Goal: Task Accomplishment & Management: Complete application form

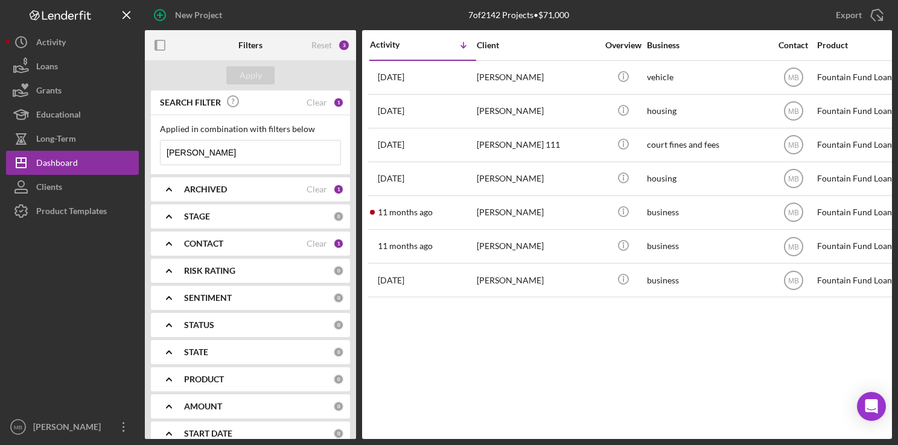
click at [266, 157] on input "donald brown" at bounding box center [251, 153] width 180 height 24
type input "d"
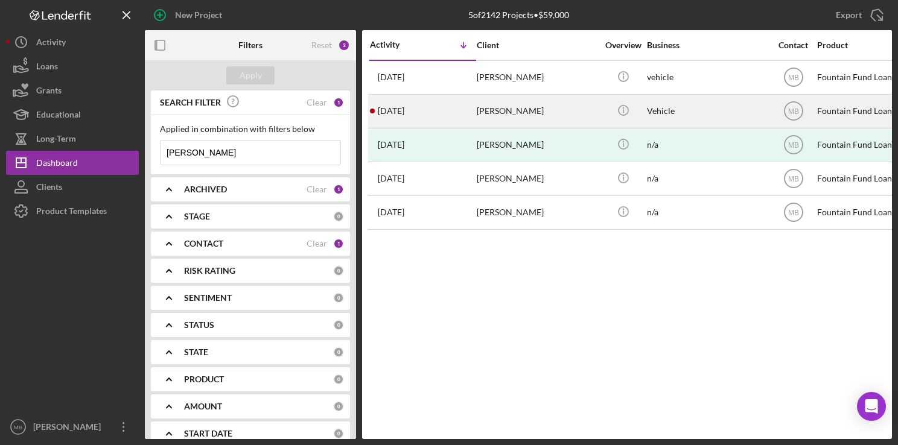
type input "[PERSON_NAME]"
click at [541, 108] on div "[PERSON_NAME]" at bounding box center [537, 111] width 121 height 32
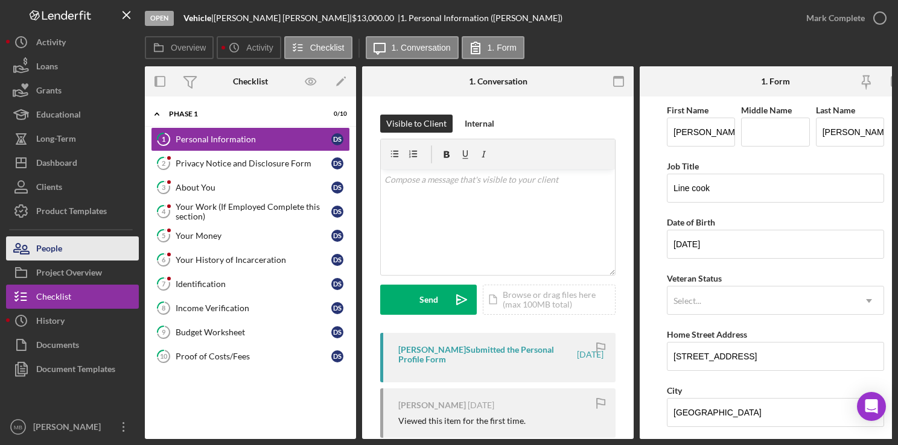
click at [51, 248] on div "People" at bounding box center [49, 250] width 26 height 27
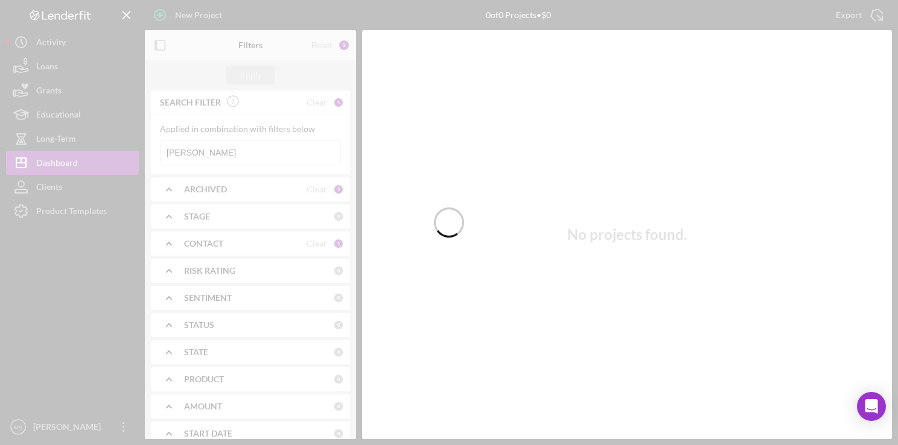
click at [262, 144] on div at bounding box center [449, 222] width 898 height 445
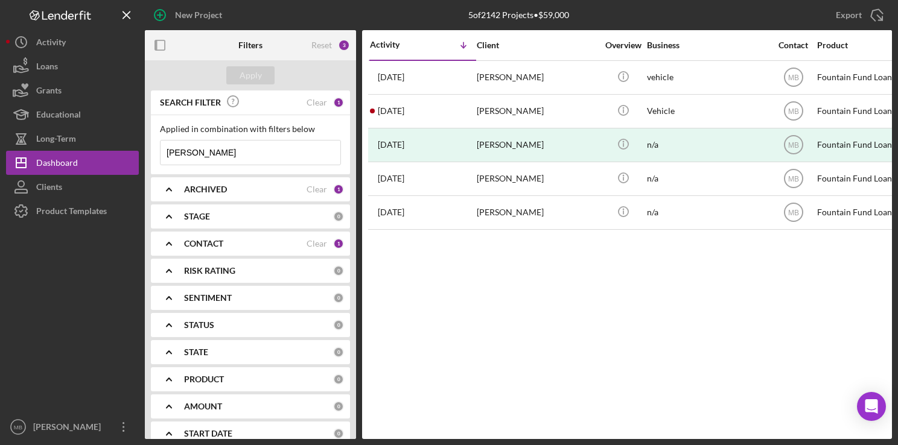
click at [262, 144] on input "[PERSON_NAME]" at bounding box center [251, 153] width 180 height 24
type input "d"
type input "[PERSON_NAME] [PERSON_NAME]"
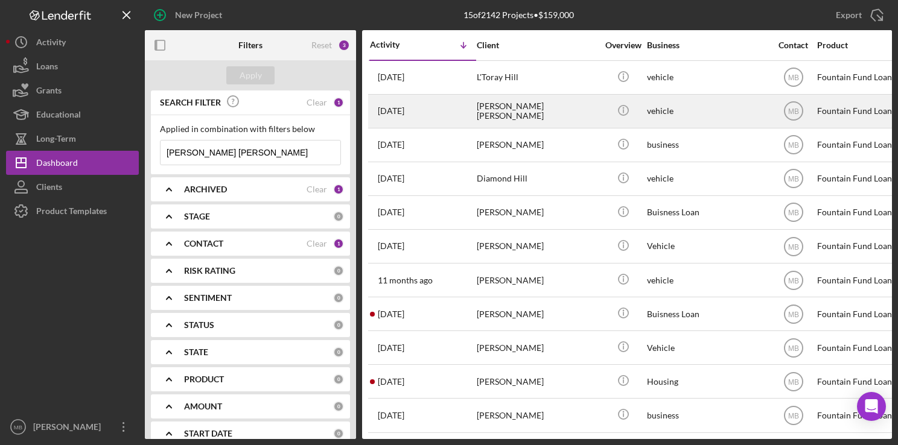
click at [441, 106] on div "[DATE] [PERSON_NAME] [PERSON_NAME]" at bounding box center [423, 111] width 106 height 32
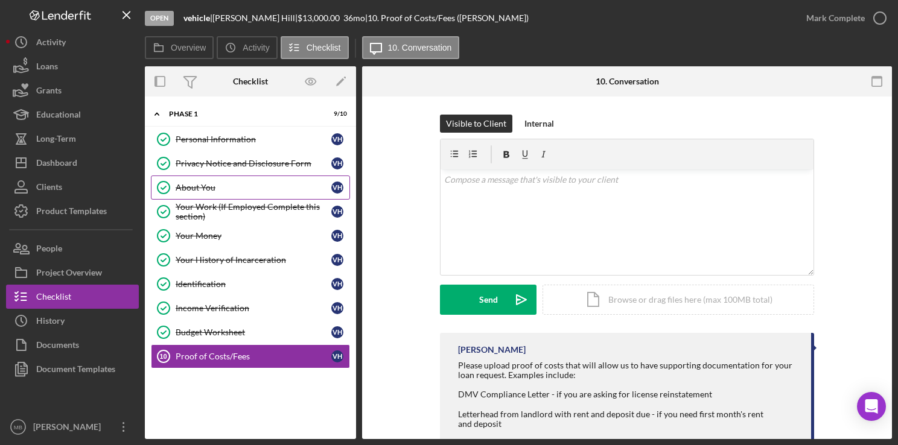
click at [292, 177] on link "About You About You V H" at bounding box center [250, 188] width 199 height 24
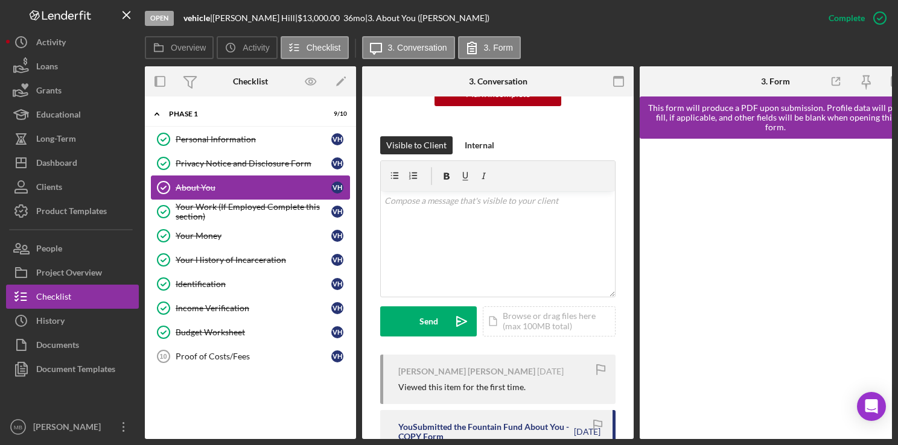
scroll to position [211, 0]
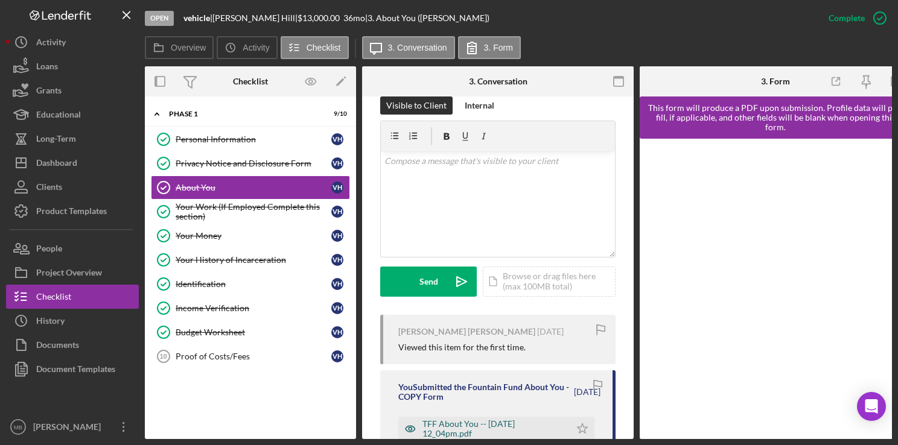
click at [492, 419] on div "TFF About You -- [DATE] 12_04pm.pdf" at bounding box center [493, 428] width 142 height 19
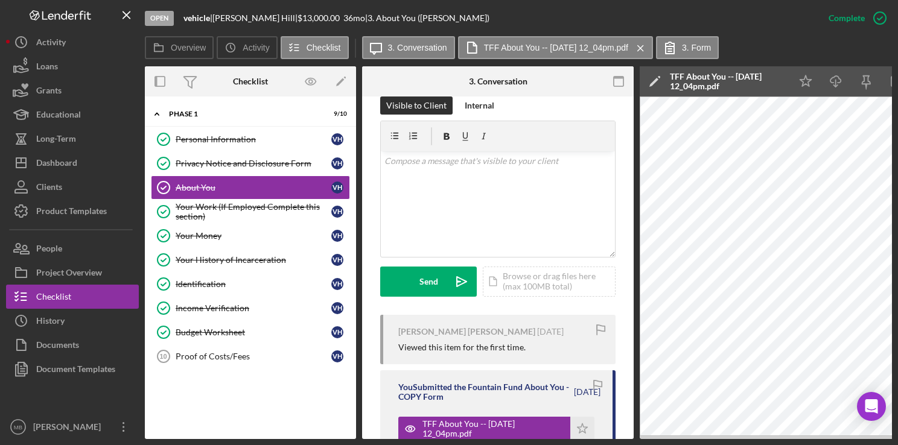
drag, startPoint x: 492, startPoint y: 419, endPoint x: 150, endPoint y: 35, distance: 514.2
click at [150, 35] on div "Open vehicle | [PERSON_NAME][GEOGRAPHIC_DATA][PERSON_NAME] | $13,000.00 36 mo |…" at bounding box center [518, 219] width 747 height 439
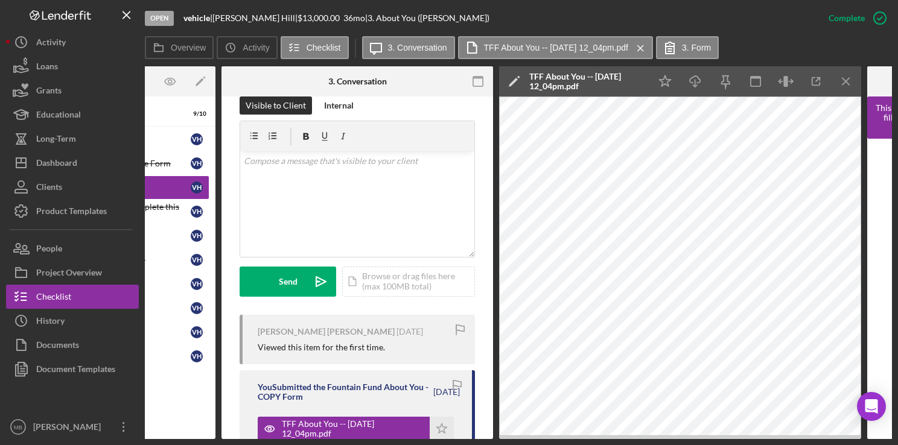
scroll to position [0, 157]
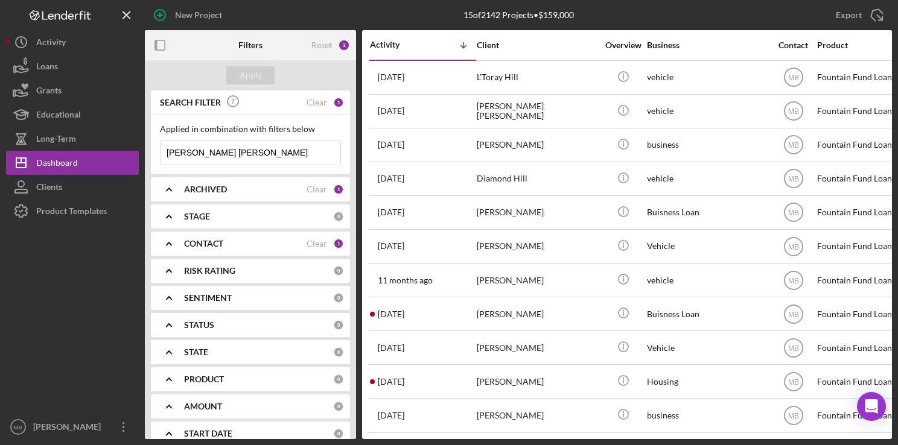
click at [253, 154] on input "[PERSON_NAME] [PERSON_NAME]" at bounding box center [251, 153] width 180 height 24
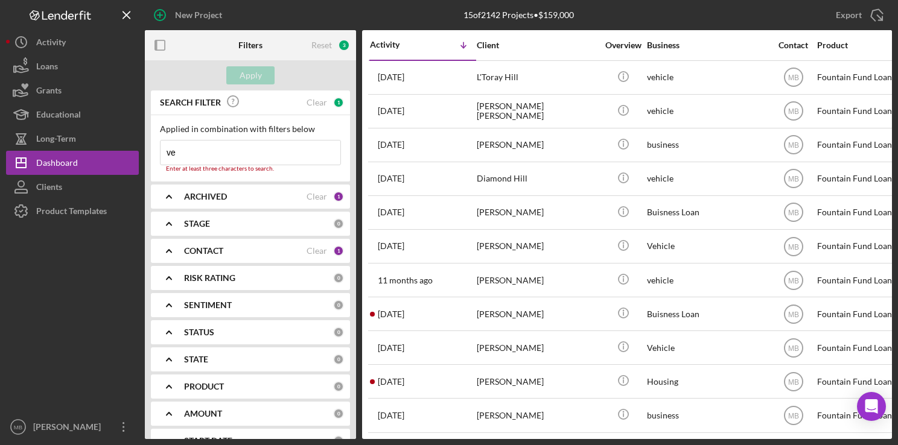
type input "v"
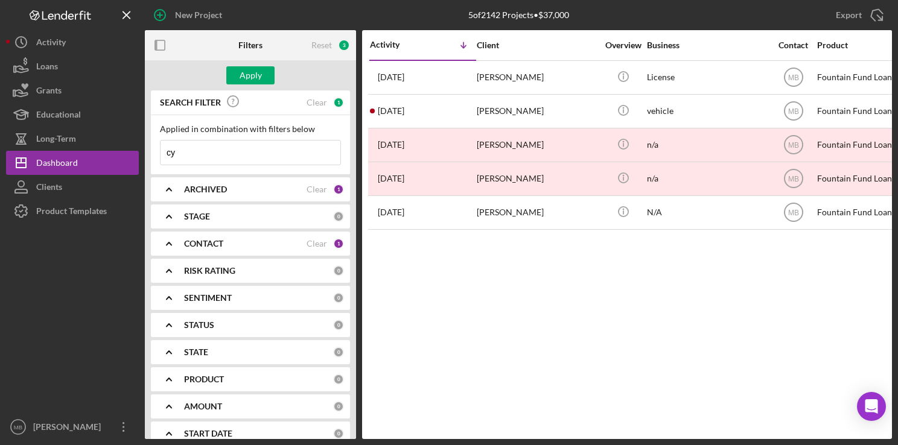
type input "c"
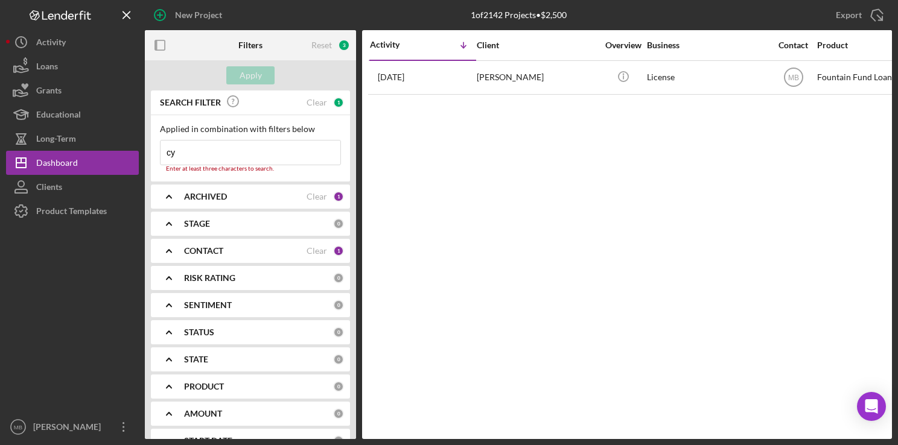
type input "c"
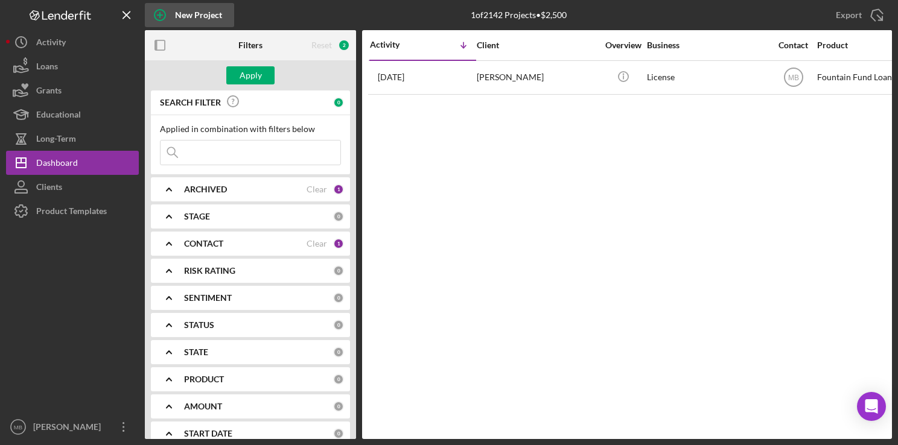
click at [157, 13] on icon "button" at bounding box center [160, 15] width 30 height 30
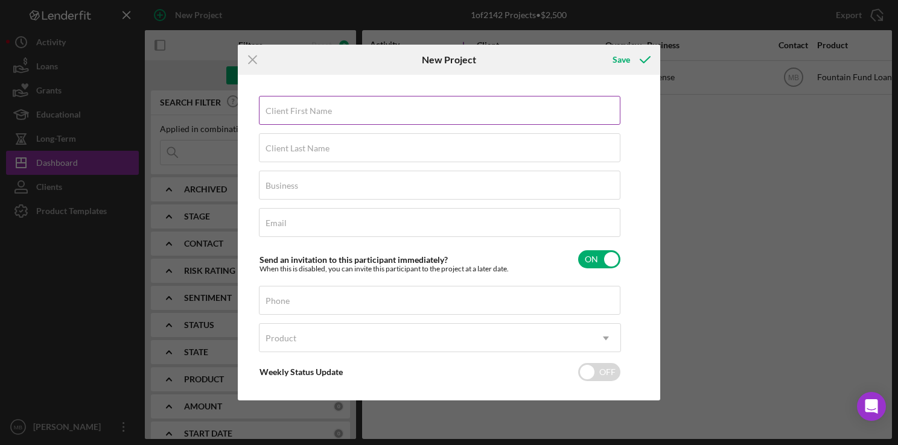
click at [500, 115] on div "Client First Name Required" at bounding box center [440, 111] width 362 height 30
type input "k"
click at [256, 62] on line at bounding box center [253, 60] width 8 height 8
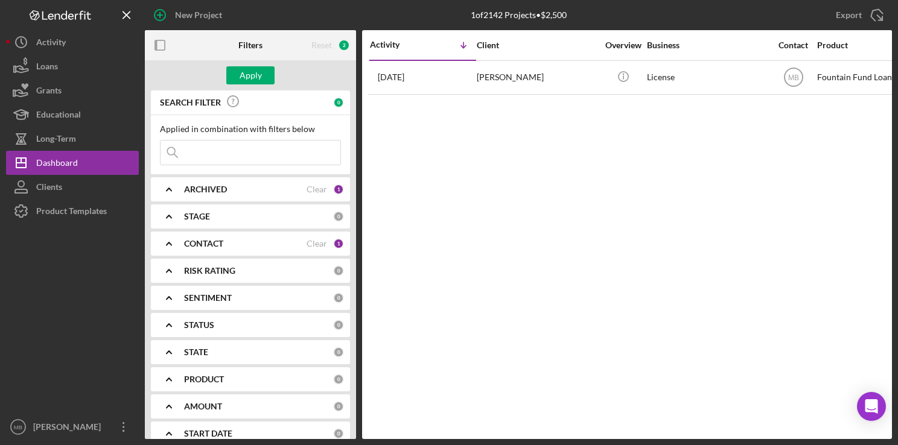
click at [278, 155] on input at bounding box center [251, 153] width 180 height 24
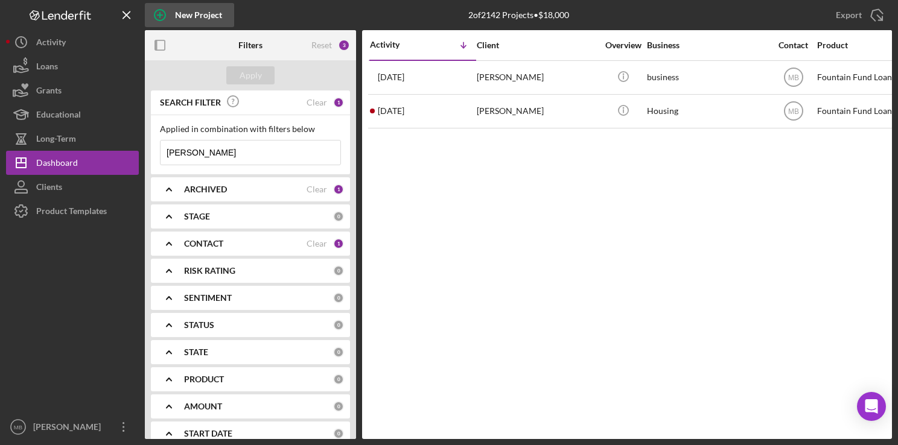
type input "[PERSON_NAME]"
click at [167, 17] on icon "button" at bounding box center [160, 15] width 30 height 30
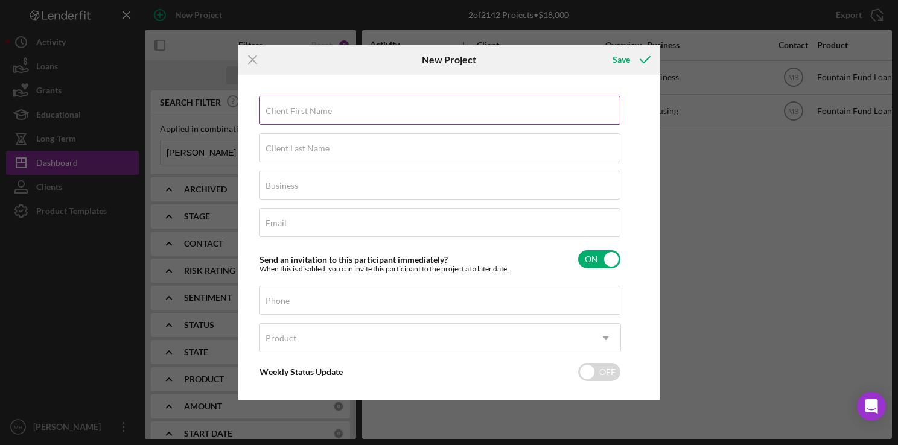
click at [449, 117] on input "Client First Name" at bounding box center [439, 110] width 361 height 29
type input "[PERSON_NAME]"
click at [302, 110] on label "Client First Name" at bounding box center [299, 111] width 66 height 10
click at [302, 110] on input "Client First Name" at bounding box center [439, 110] width 361 height 29
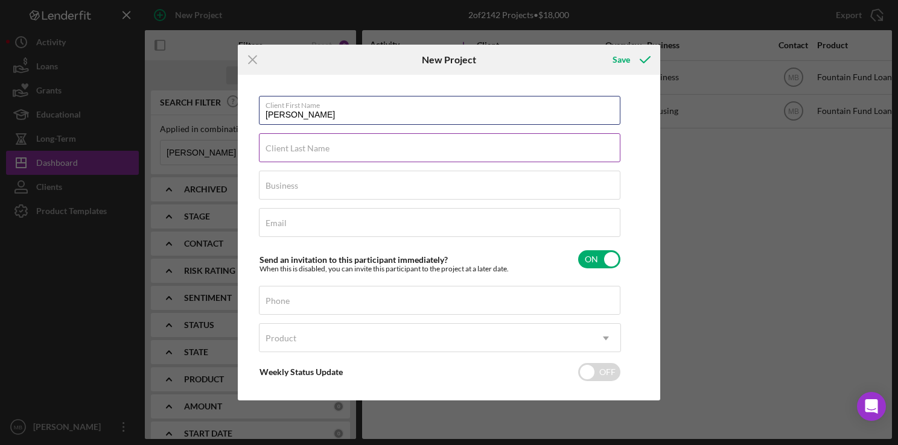
type input "Kyle"
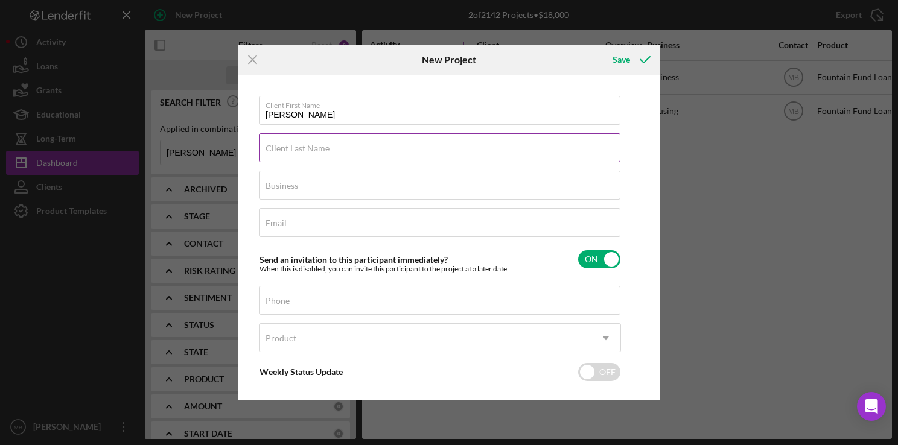
click at [468, 156] on input "Client Last Name" at bounding box center [439, 147] width 361 height 29
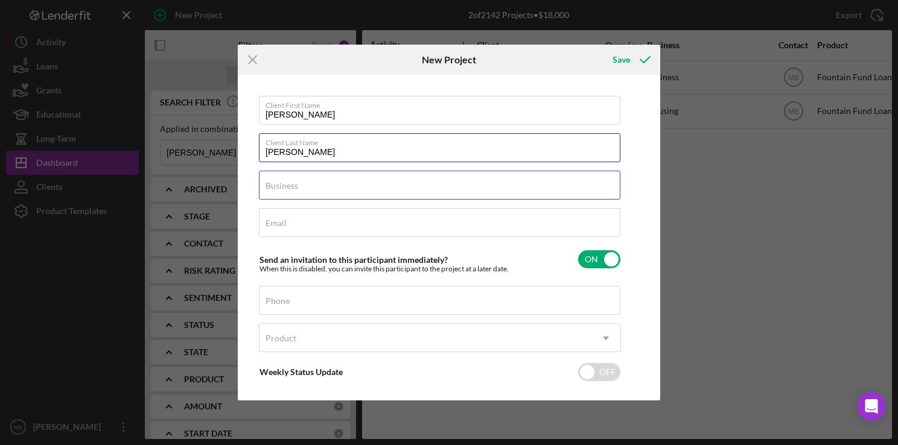
type input "Murphy"
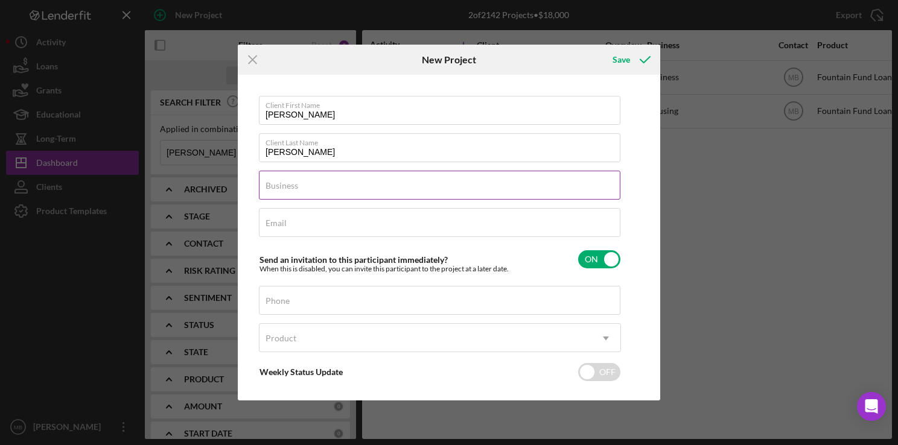
click at [449, 191] on input "Business" at bounding box center [439, 185] width 361 height 29
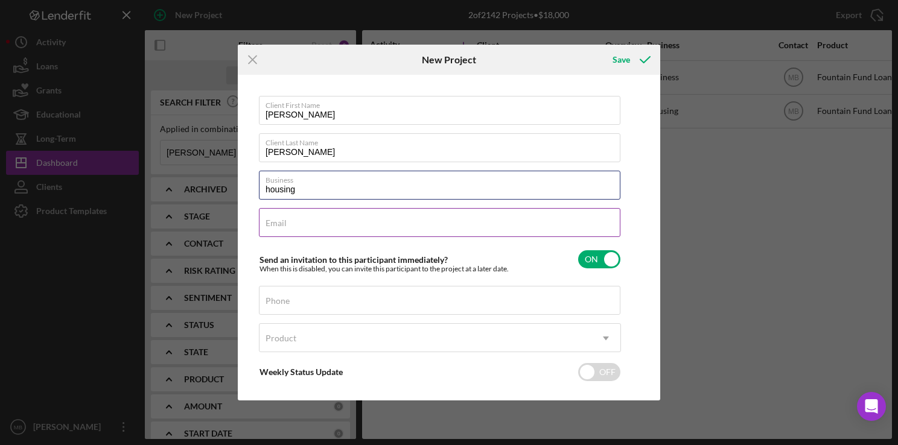
type input "housing"
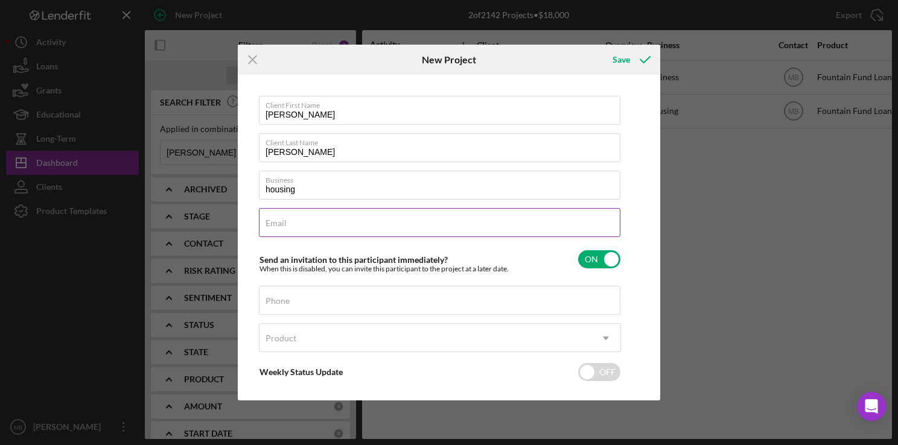
click at [521, 229] on input "Email" at bounding box center [439, 222] width 361 height 29
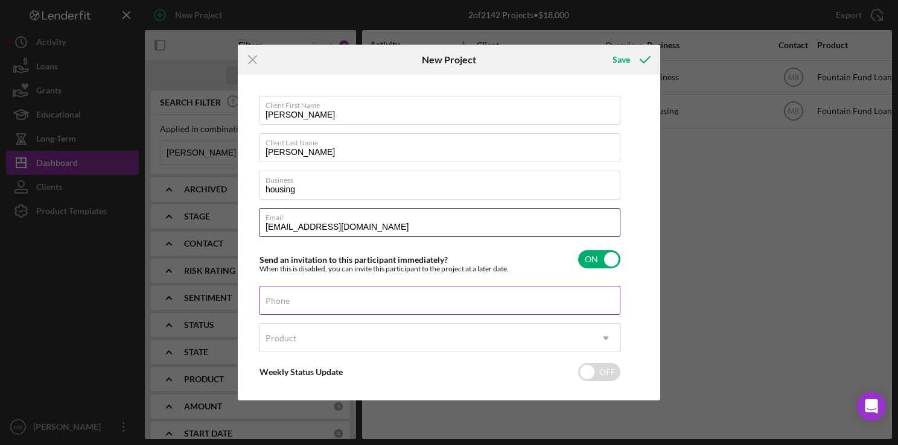
type input "infinitymasonry88@gmail.com"
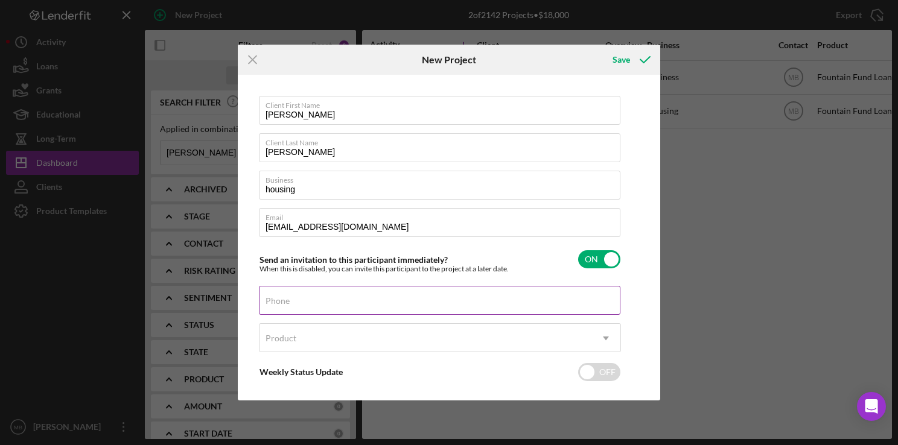
click at [444, 305] on div "Phone" at bounding box center [440, 301] width 362 height 30
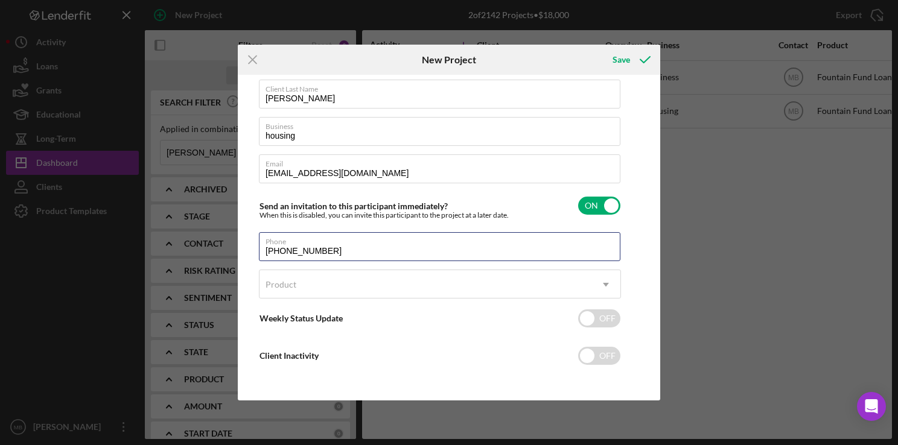
type input "(610) 931-1661"
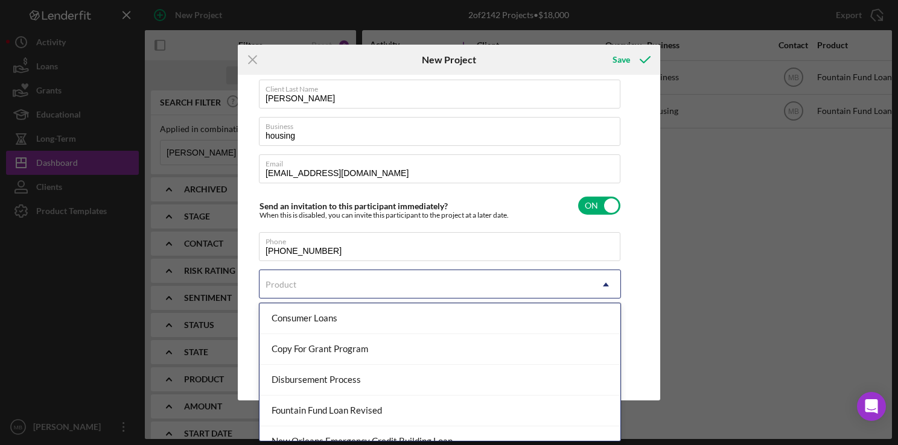
scroll to position [107, 0]
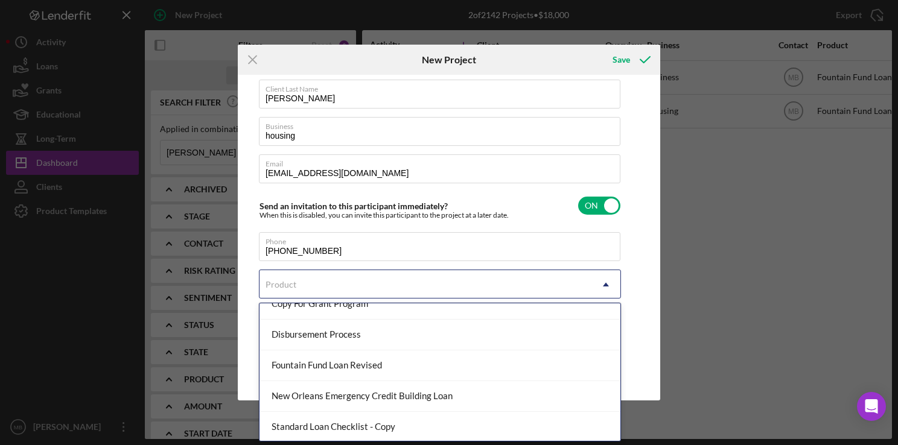
click at [413, 367] on div "Fountain Fund Loan Revised" at bounding box center [439, 366] width 361 height 31
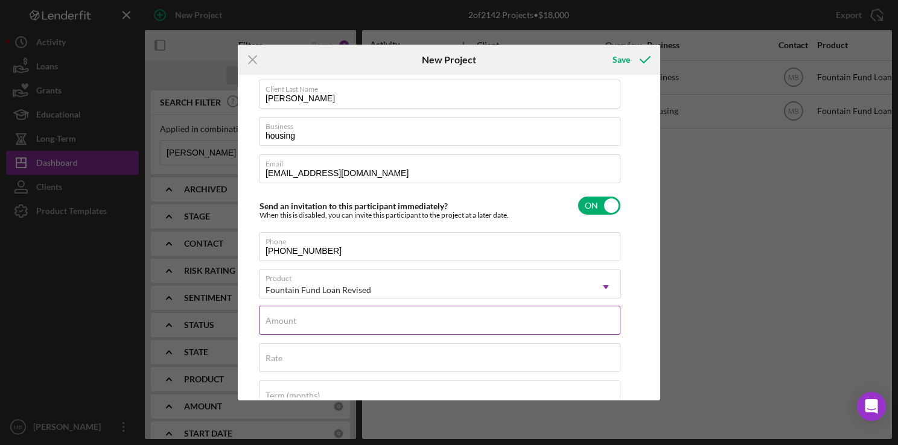
click at [420, 326] on input "Amount" at bounding box center [439, 320] width 361 height 29
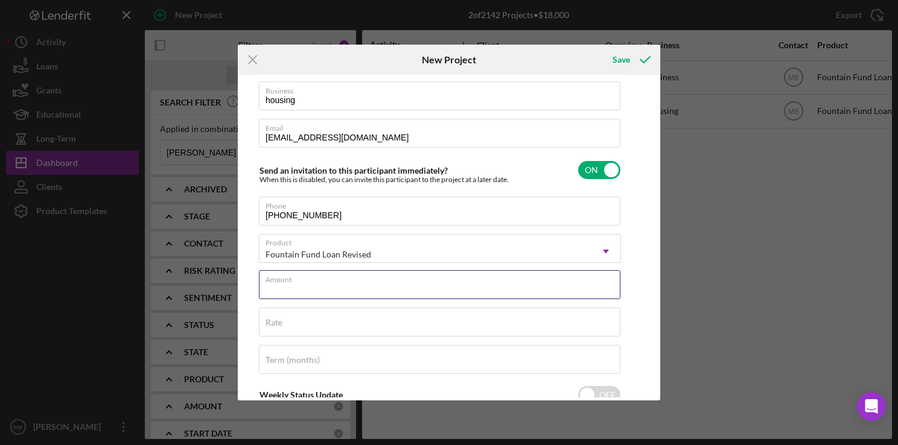
scroll to position [91, 0]
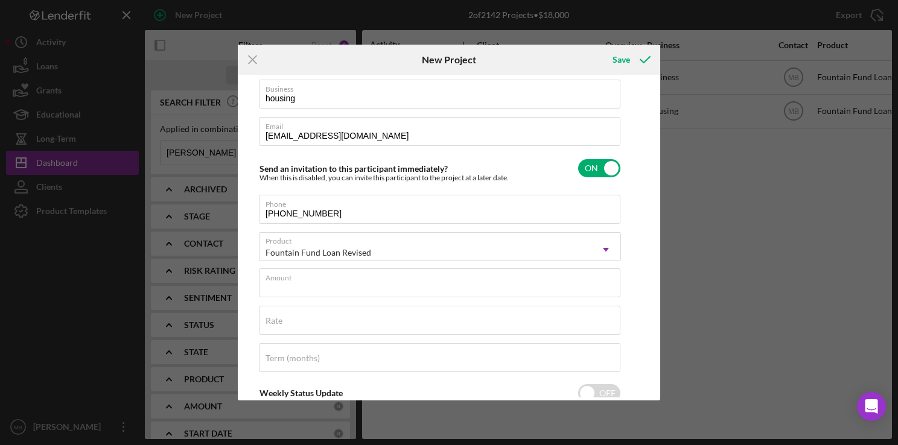
click at [724, 259] on div "Icon/Menu Close New Project Save Client First Name Kyle Client Last Name Murphy…" at bounding box center [449, 222] width 898 height 445
click at [437, 288] on input "Amount" at bounding box center [439, 283] width 361 height 29
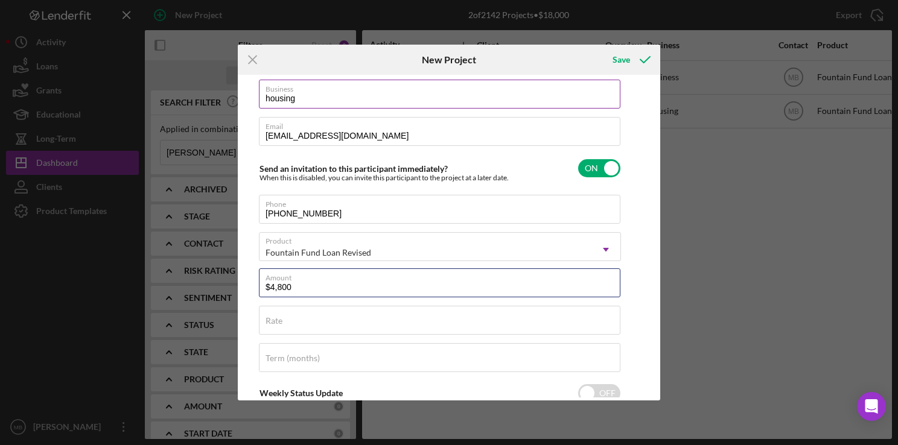
scroll to position [166, 0]
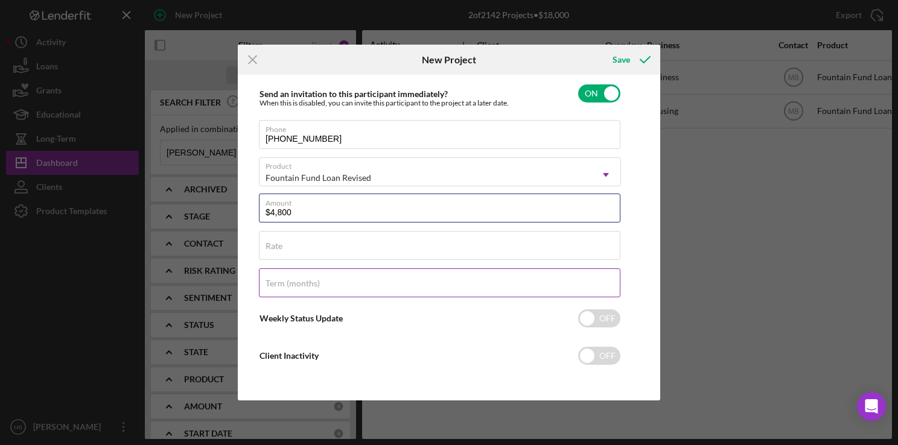
type input "$4,800"
click at [449, 290] on input "Term (months)" at bounding box center [439, 283] width 361 height 29
type input "15"
click at [625, 61] on div "Save" at bounding box center [620, 60] width 17 height 24
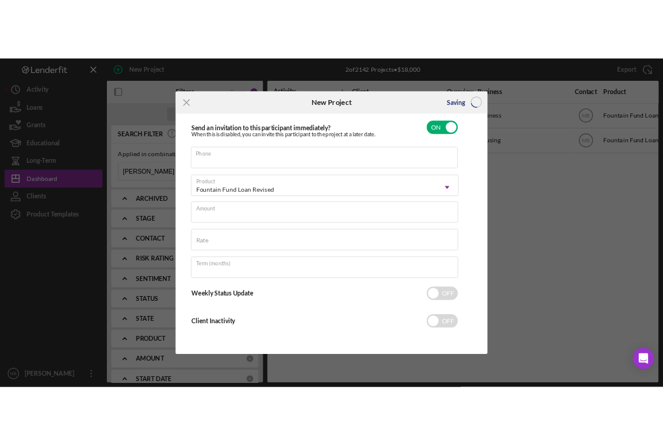
scroll to position [54, 0]
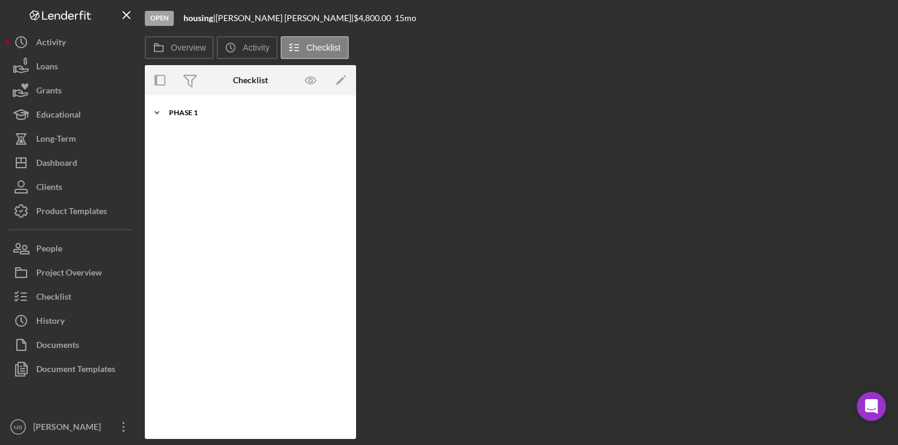
click at [183, 109] on div "Phase 1" at bounding box center [255, 112] width 172 height 7
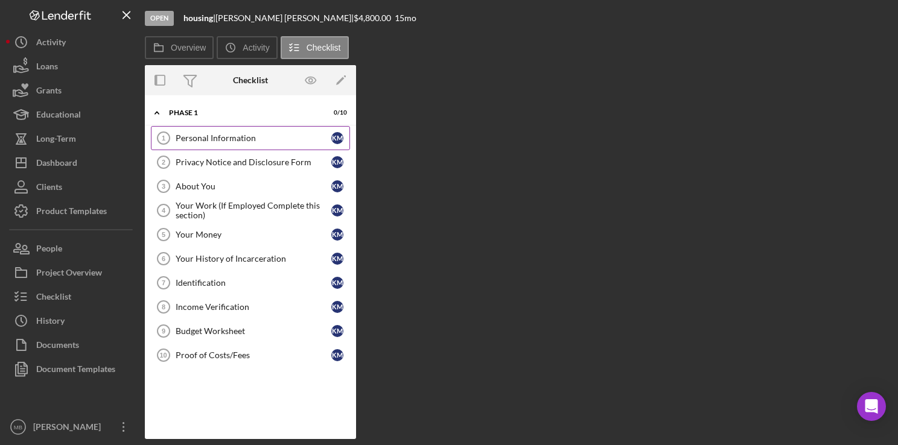
click at [247, 135] on div "Personal Information" at bounding box center [254, 138] width 156 height 10
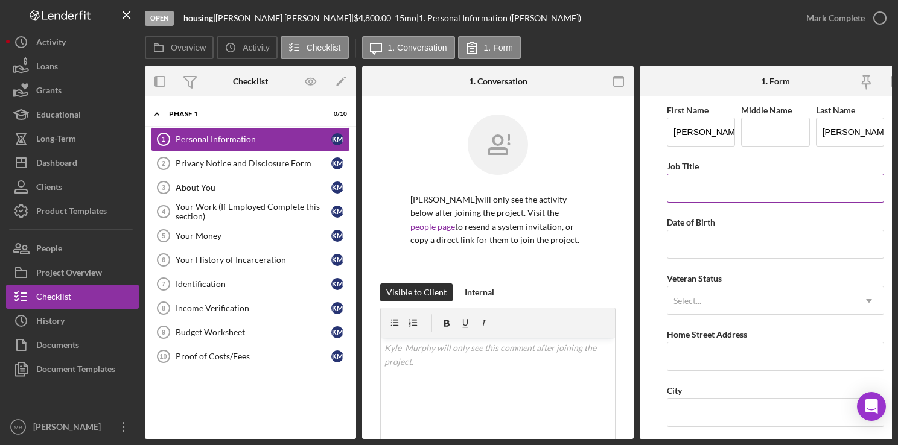
click at [699, 189] on input "Job Title" at bounding box center [775, 188] width 217 height 29
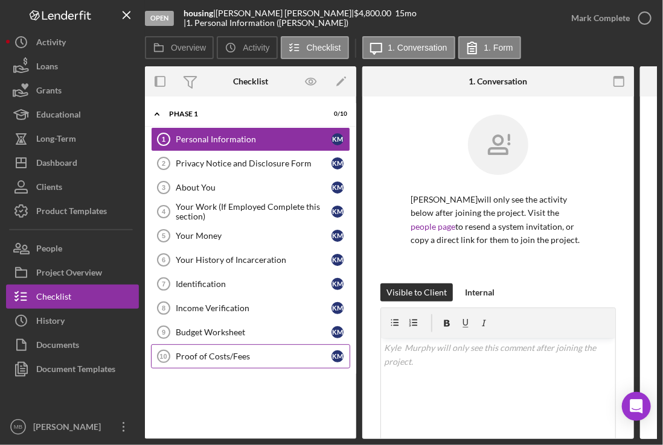
click at [241, 352] on div "Proof of Costs/Fees" at bounding box center [254, 357] width 156 height 10
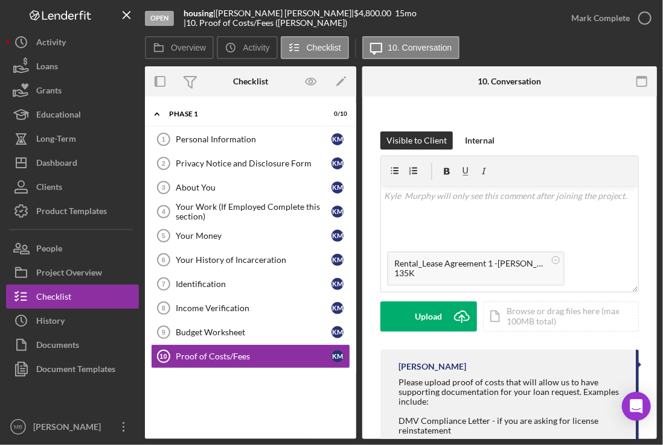
scroll to position [154, 0]
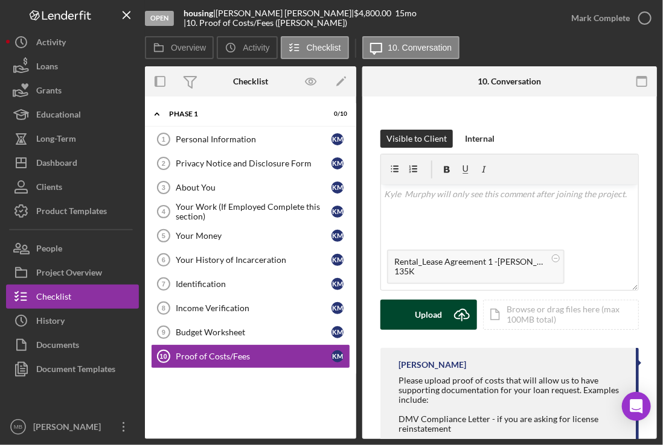
click at [425, 320] on div "Upload" at bounding box center [428, 315] width 27 height 30
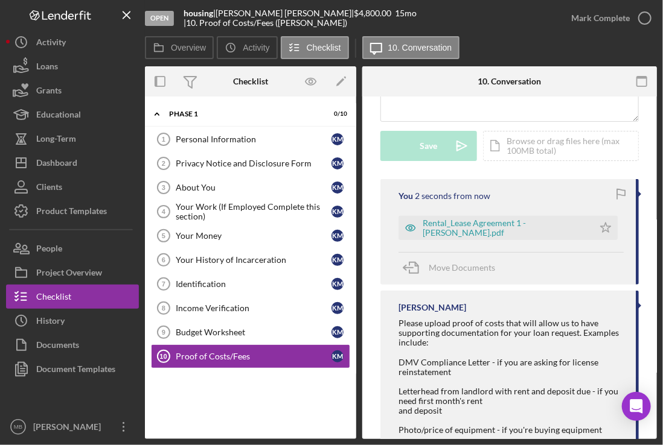
scroll to position [0, 0]
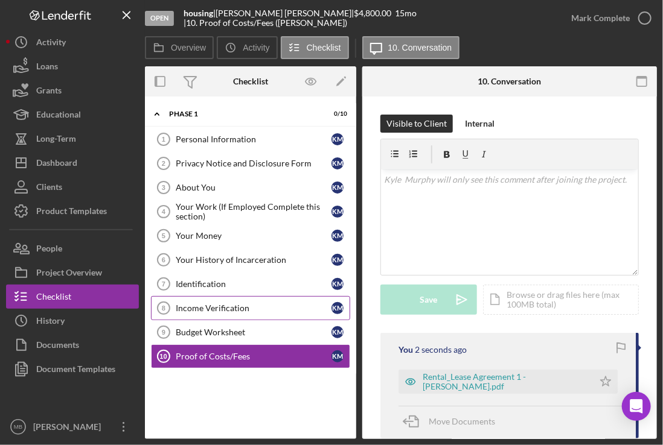
click at [229, 307] on div "Income Verification" at bounding box center [254, 309] width 156 height 10
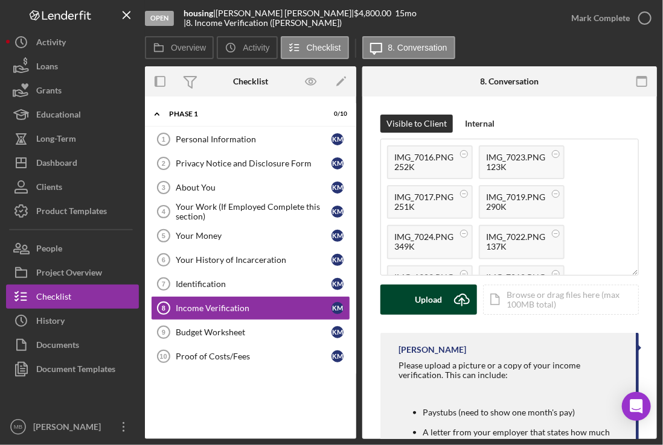
click at [428, 301] on div "Upload" at bounding box center [428, 300] width 27 height 30
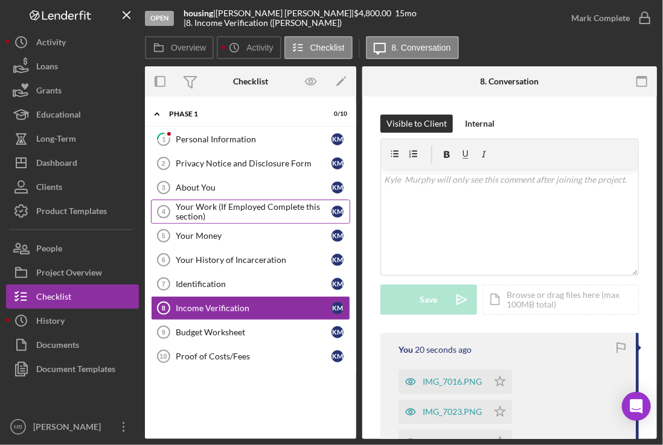
click at [196, 205] on div "Your Work (If Employed Complete this section)" at bounding box center [254, 211] width 156 height 19
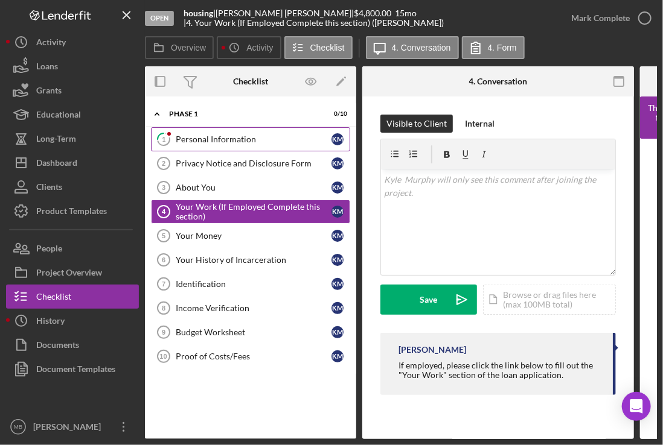
click at [210, 135] on div "Personal Information" at bounding box center [254, 140] width 156 height 10
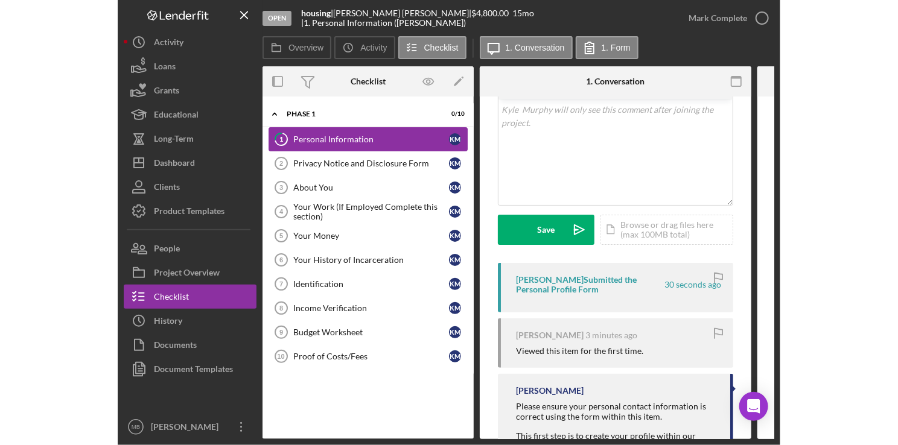
scroll to position [133, 0]
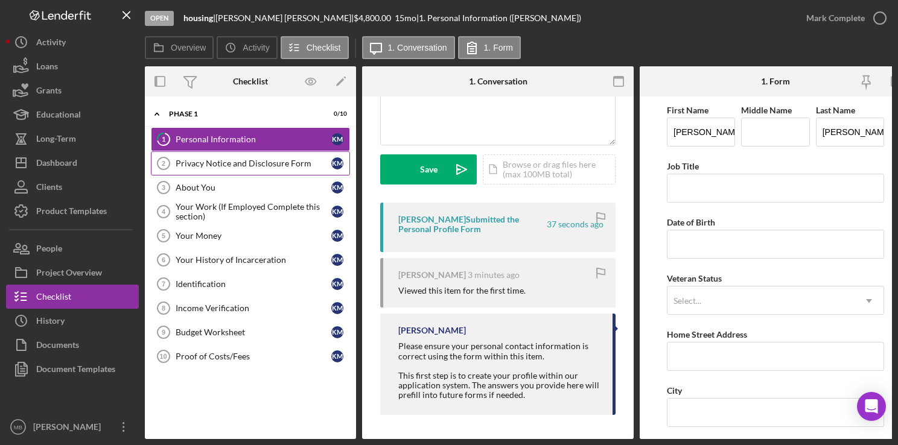
click at [268, 169] on link "Privacy Notice and Disclosure Form 2 Privacy Notice and Disclosure Form K M" at bounding box center [250, 163] width 199 height 24
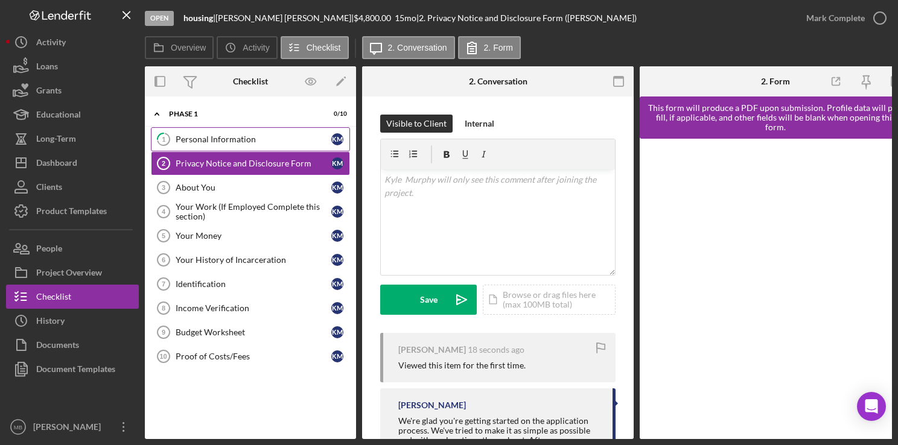
click at [244, 141] on div "Personal Information" at bounding box center [254, 140] width 156 height 10
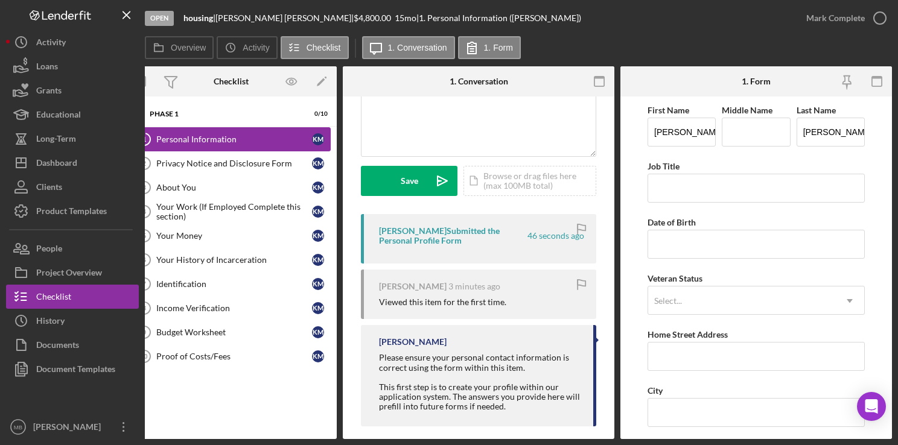
scroll to position [133, 0]
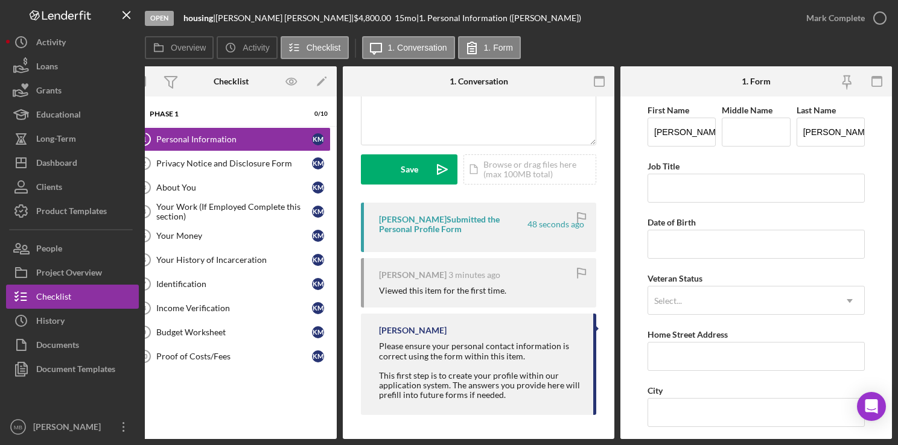
click at [473, 232] on div "Kyle Murphy Submitted the Personal Profile Form 48 seconds ago" at bounding box center [478, 227] width 235 height 49
click at [261, 170] on link "Privacy Notice and Disclosure Form 2 Privacy Notice and Disclosure Form K M" at bounding box center [231, 163] width 199 height 24
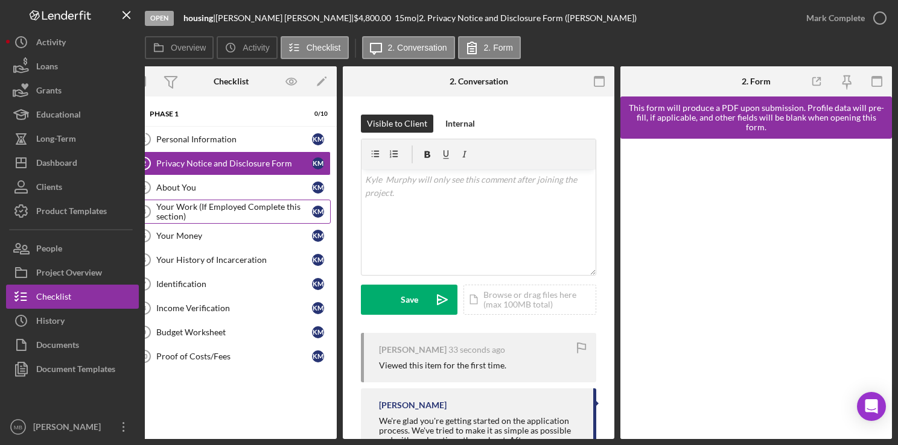
click at [261, 210] on div "Your Work (If Employed Complete this section)" at bounding box center [234, 211] width 156 height 19
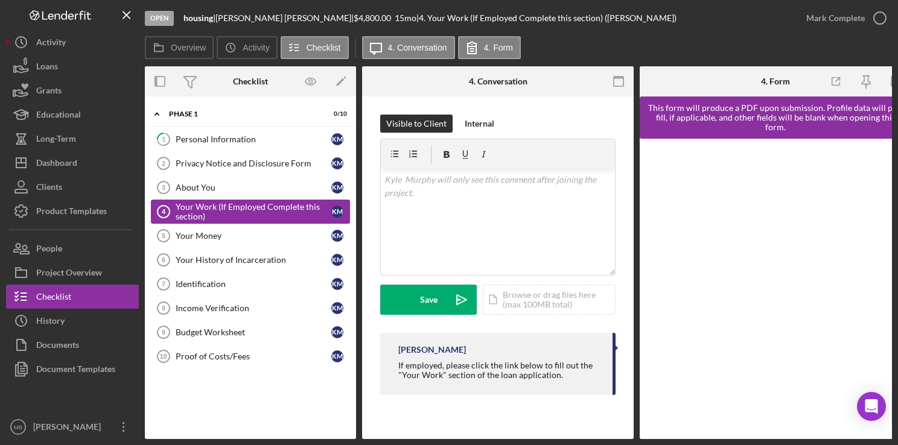
click at [219, 144] on div "Personal Information" at bounding box center [254, 140] width 156 height 10
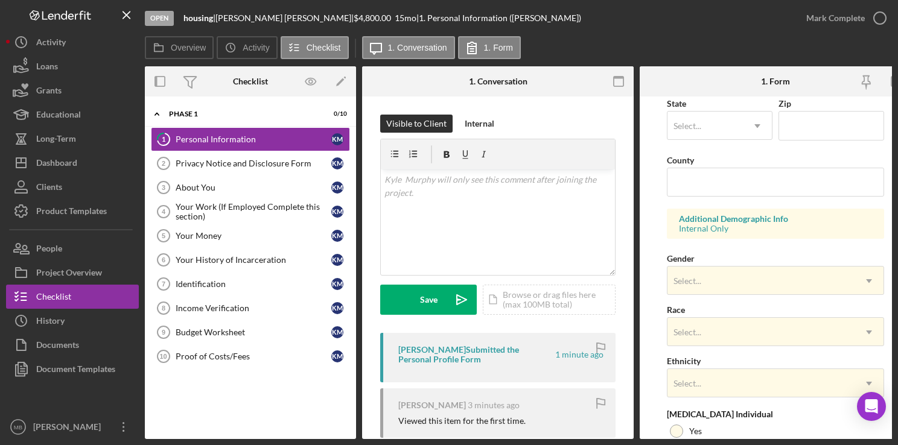
click at [546, 355] on div "Kyle Murphy Submitted the Personal Profile Form" at bounding box center [475, 354] width 155 height 19
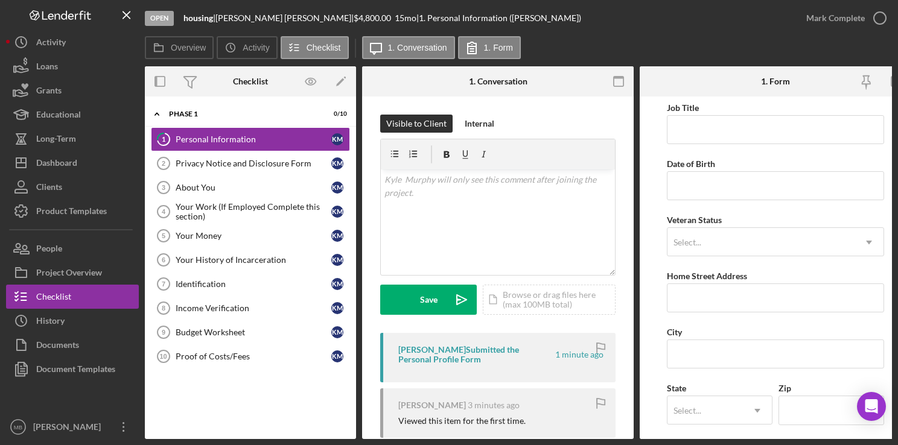
scroll to position [58, 0]
click at [264, 166] on div "Privacy Notice and Disclosure Form" at bounding box center [254, 164] width 156 height 10
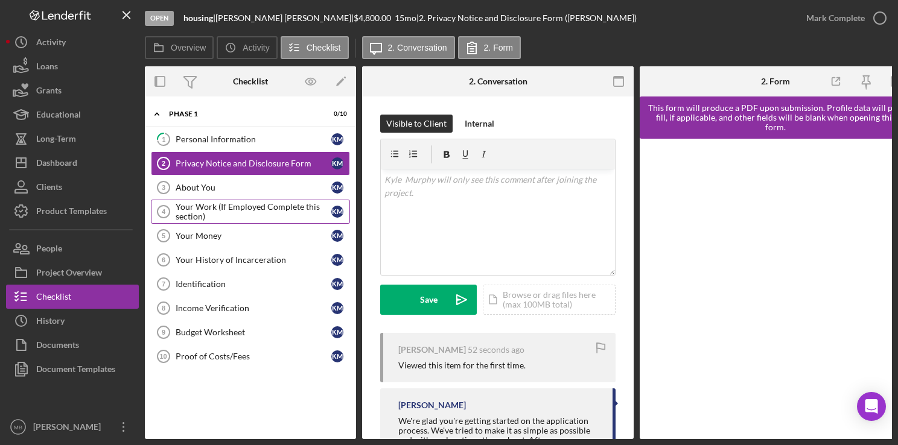
click at [258, 204] on div "Your Work (If Employed Complete this section)" at bounding box center [254, 211] width 156 height 19
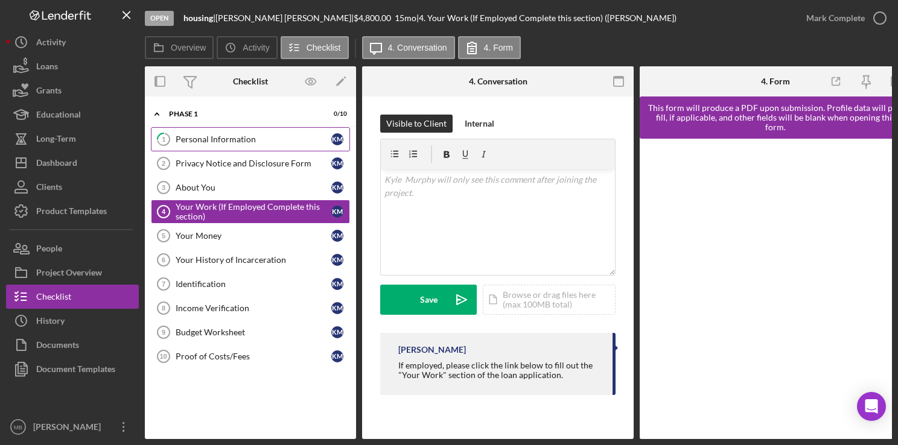
click at [185, 138] on div "Personal Information" at bounding box center [254, 140] width 156 height 10
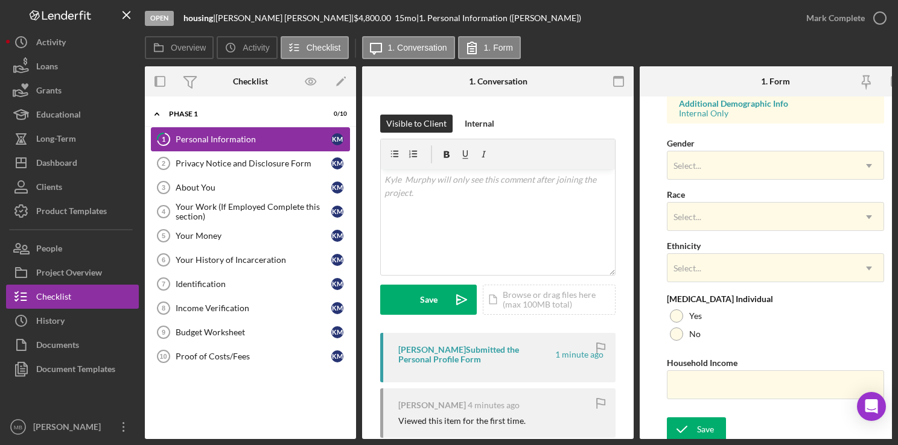
scroll to position [463, 0]
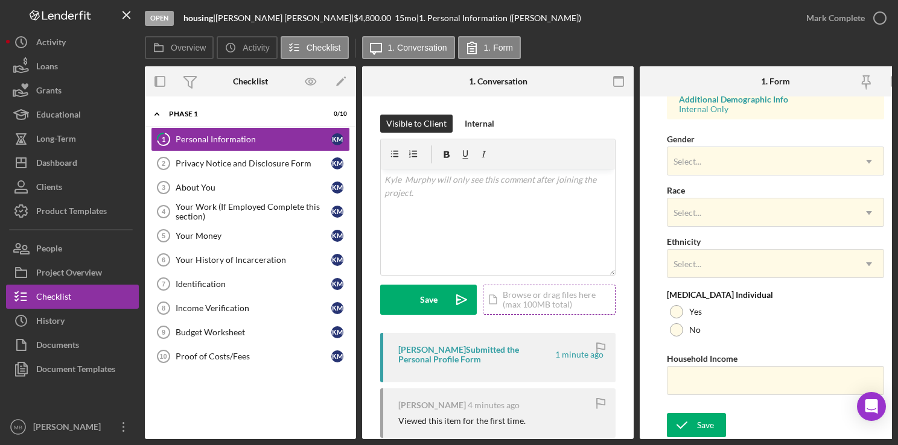
click at [571, 304] on div "Icon/Document Browse or drag files here (max 100MB total) Tap to choose files o…" at bounding box center [549, 300] width 133 height 30
click at [416, 304] on button "Save Icon/icon-invite-send" at bounding box center [428, 300] width 97 height 30
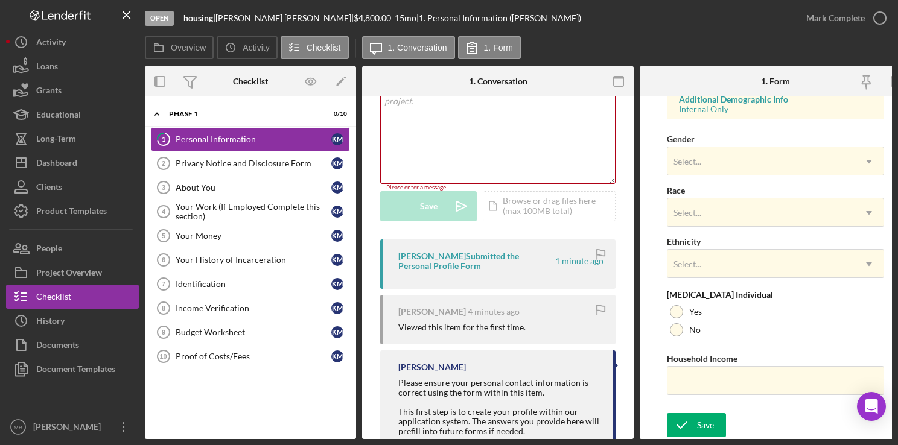
scroll to position [94, 0]
click at [535, 208] on div "Icon/Document Browse or drag files here (max 100MB total) Tap to choose files o…" at bounding box center [549, 204] width 133 height 30
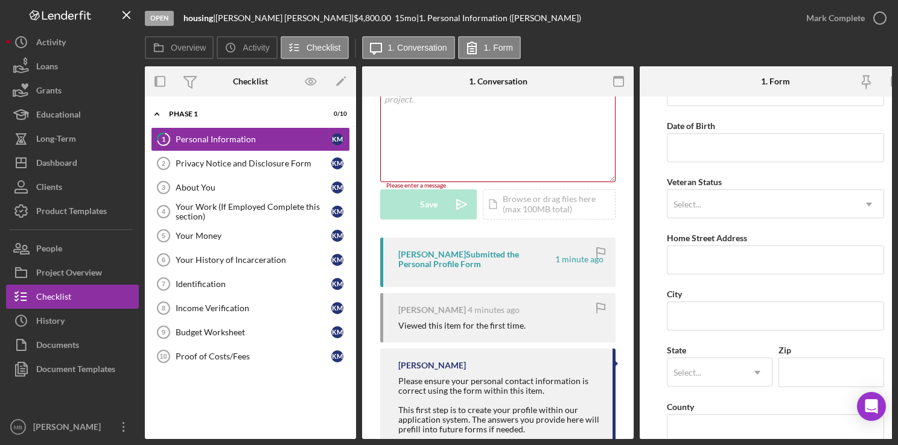
scroll to position [130, 0]
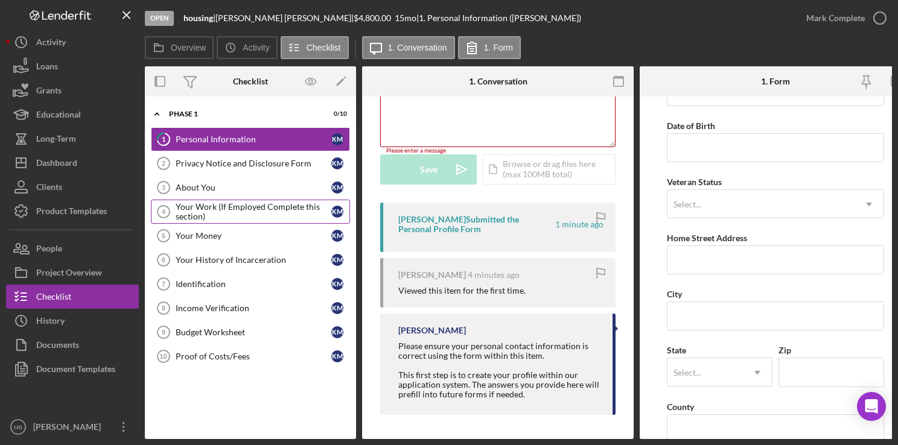
click at [246, 205] on div "Your Work (If Employed Complete this section)" at bounding box center [254, 211] width 156 height 19
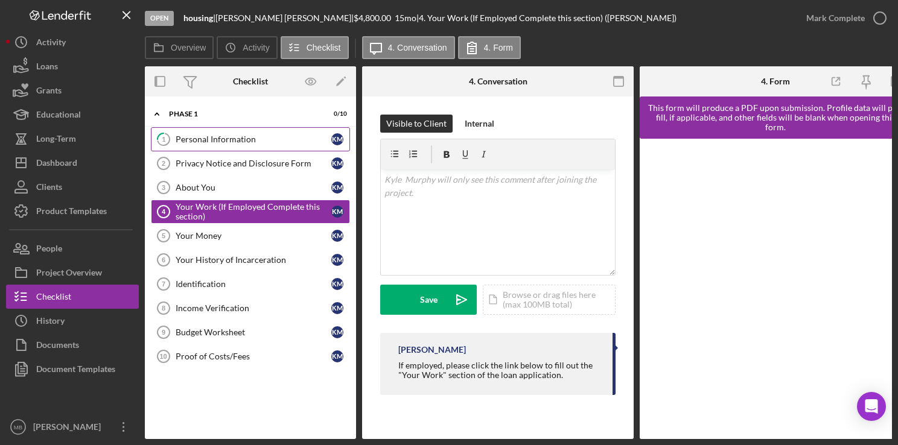
click at [221, 145] on link "1 Personal Information K M" at bounding box center [250, 139] width 199 height 24
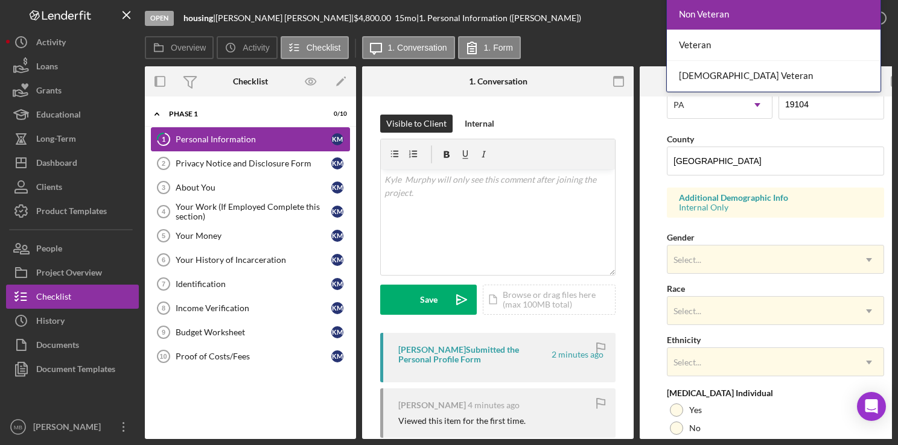
scroll to position [463, 0]
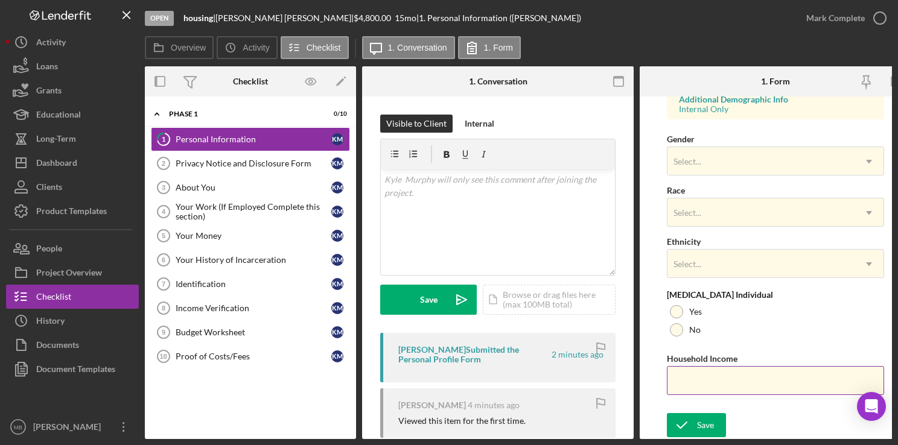
click at [757, 352] on div "Household Income" at bounding box center [775, 358] width 217 height 15
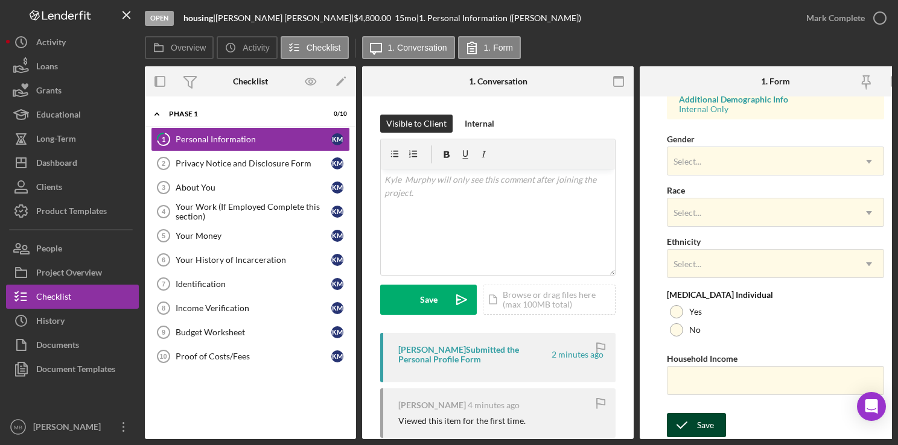
click at [682, 419] on icon "submit" at bounding box center [682, 425] width 30 height 30
click at [885, 14] on div "Form submitted" at bounding box center [791, 12] width 193 height 5
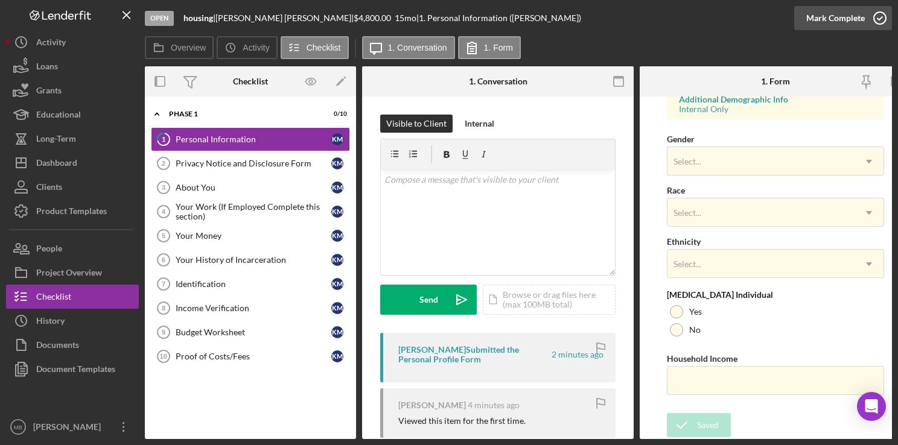
click at [879, 21] on icon "button" at bounding box center [880, 18] width 30 height 30
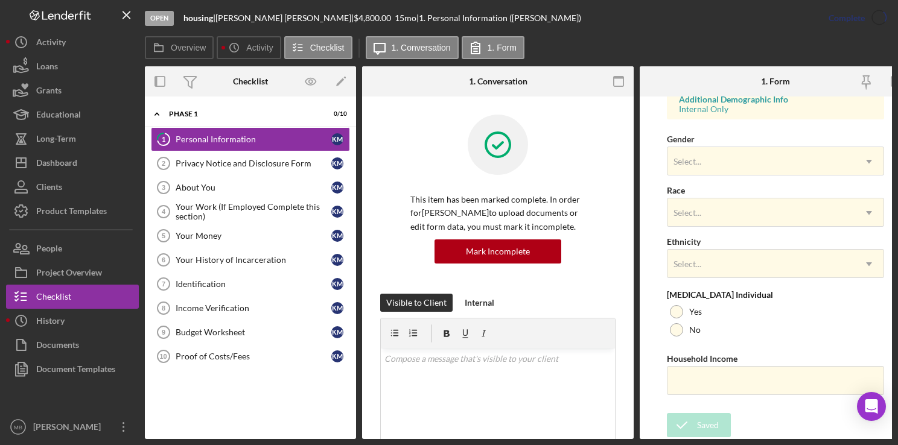
scroll to position [233, 0]
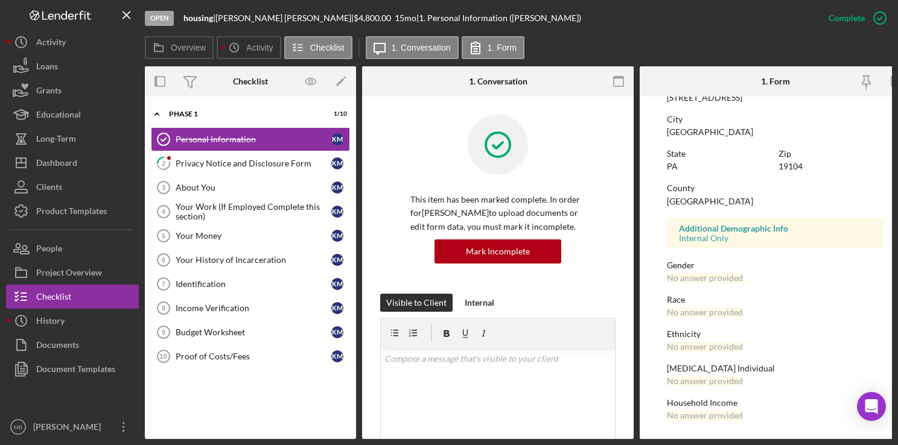
click at [231, 165] on div "Privacy Notice and Disclosure Form" at bounding box center [254, 164] width 156 height 10
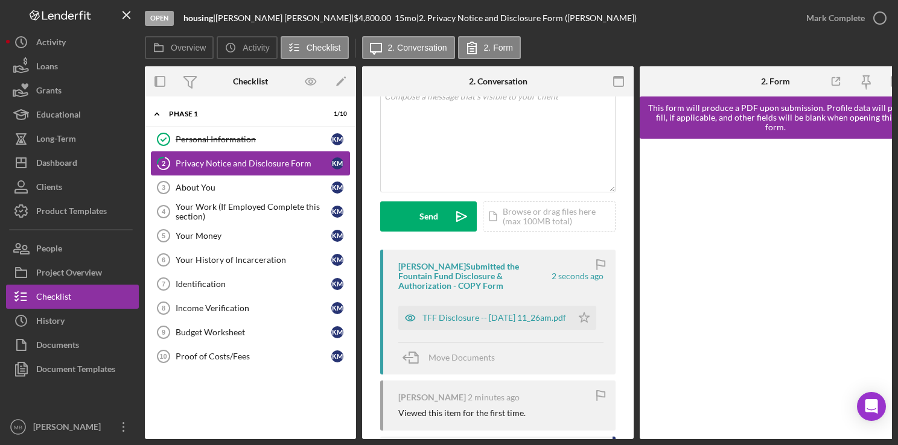
scroll to position [84, 0]
click at [471, 314] on div "TFF Disclosure -- 2025-08-12 11_26am.pdf" at bounding box center [494, 318] width 144 height 10
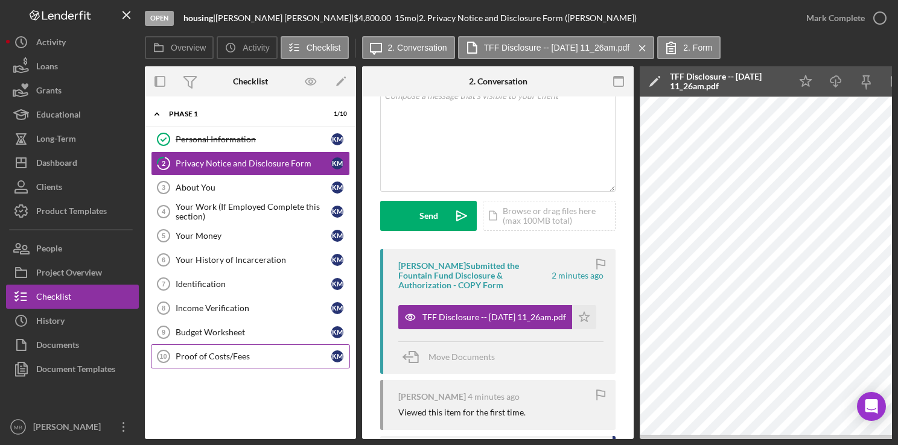
click at [228, 354] on div "Proof of Costs/Fees" at bounding box center [254, 357] width 156 height 10
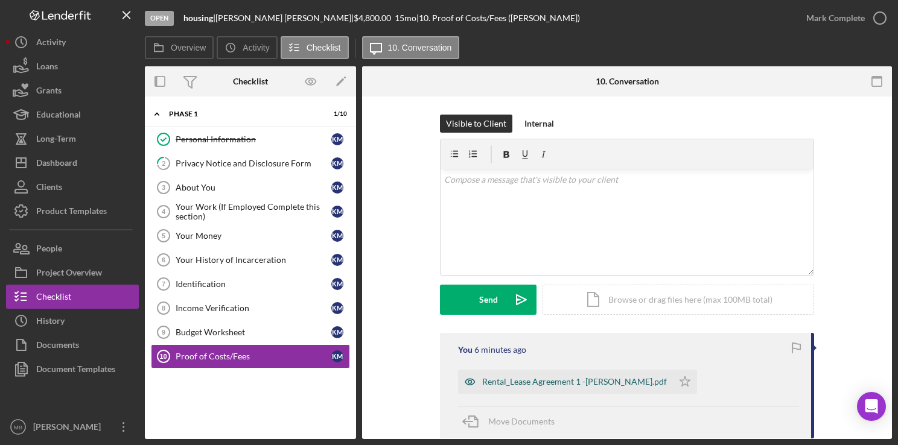
click at [514, 382] on div "Rental_Lease Agreement 1 -Shaw.pdf" at bounding box center [574, 382] width 185 height 10
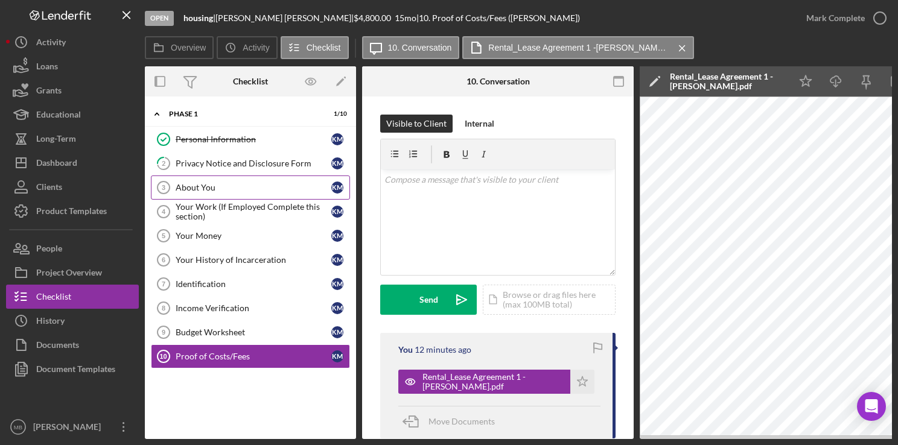
click at [212, 180] on link "About You 3 About You K M" at bounding box center [250, 188] width 199 height 24
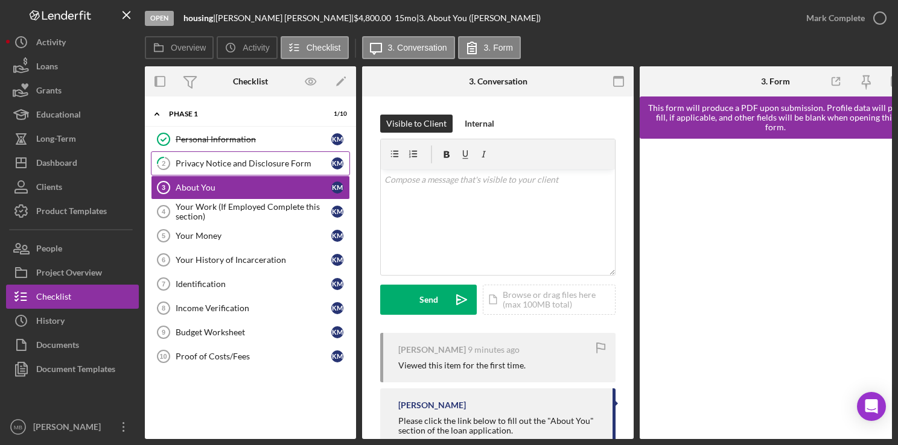
click at [259, 167] on div "Privacy Notice and Disclosure Form" at bounding box center [254, 164] width 156 height 10
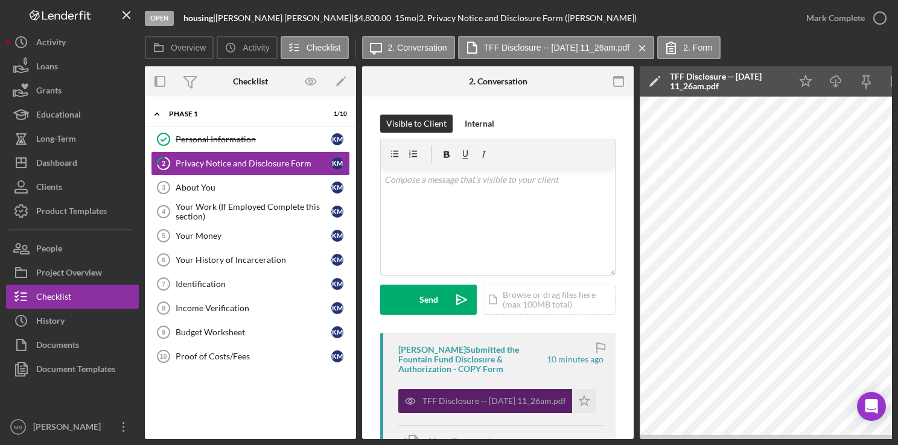
click at [482, 404] on div "TFF Disclosure -- 2025-08-12 11_26am.pdf" at bounding box center [494, 401] width 144 height 10
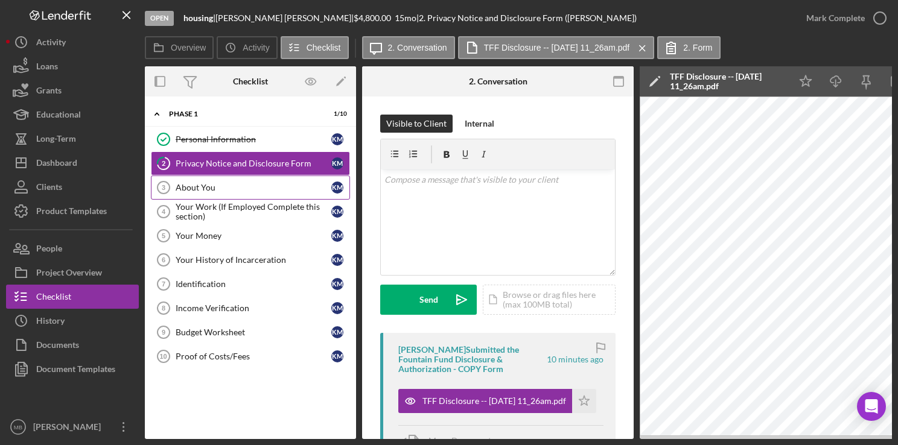
click at [275, 190] on div "About You" at bounding box center [254, 188] width 156 height 10
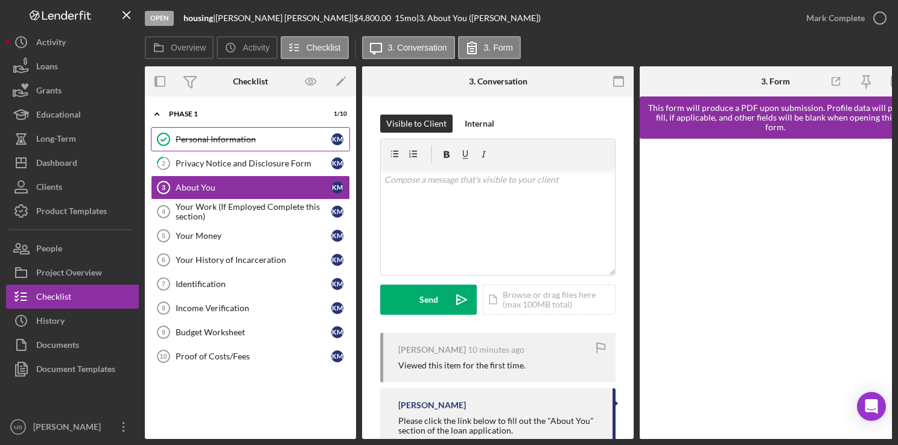
click at [246, 143] on div "Personal Information" at bounding box center [254, 140] width 156 height 10
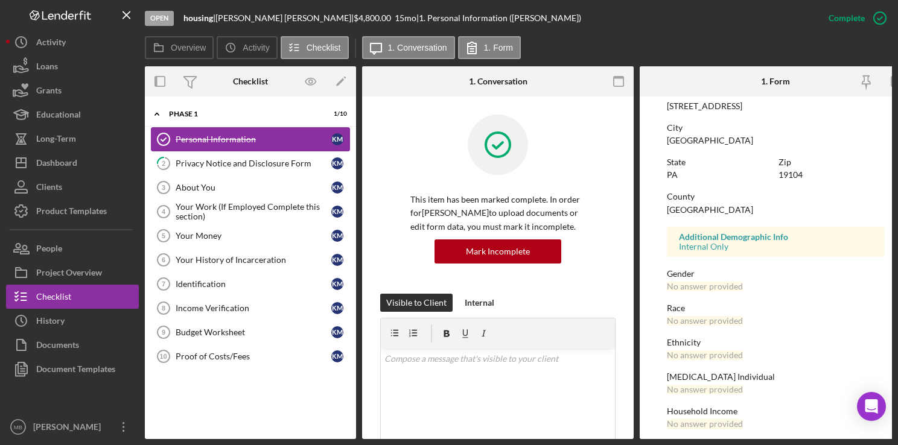
scroll to position [228, 0]
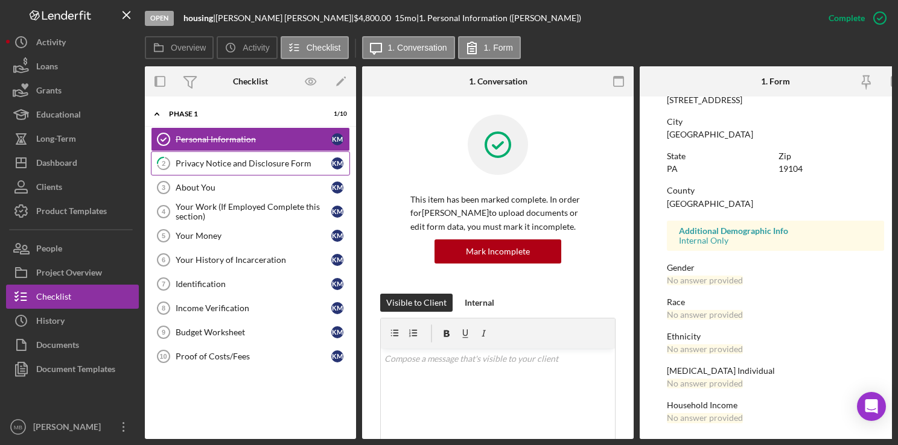
click at [275, 171] on link "2 Privacy Notice and Disclosure Form K M" at bounding box center [250, 163] width 199 height 24
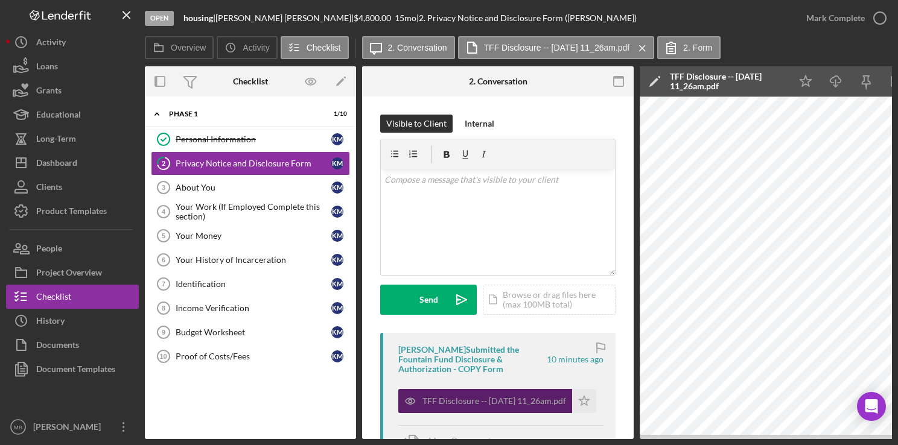
click at [500, 398] on div "TFF Disclosure -- 2025-08-12 11_26am.pdf" at bounding box center [494, 401] width 144 height 10
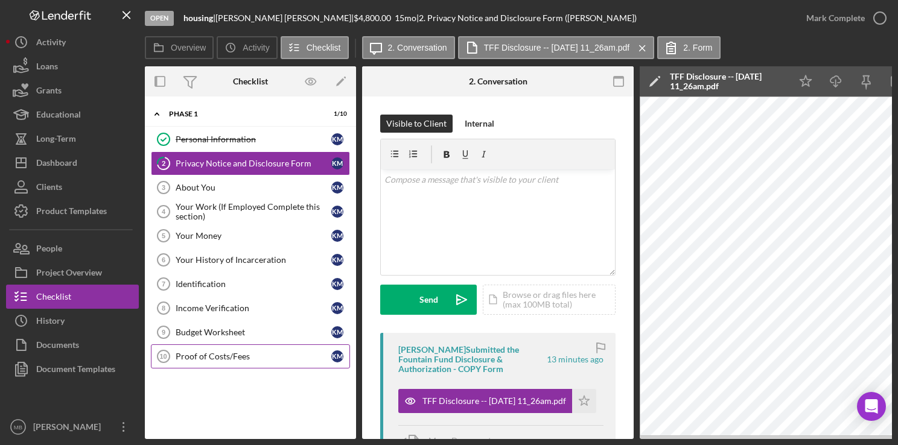
click at [237, 352] on div "Proof of Costs/Fees" at bounding box center [254, 357] width 156 height 10
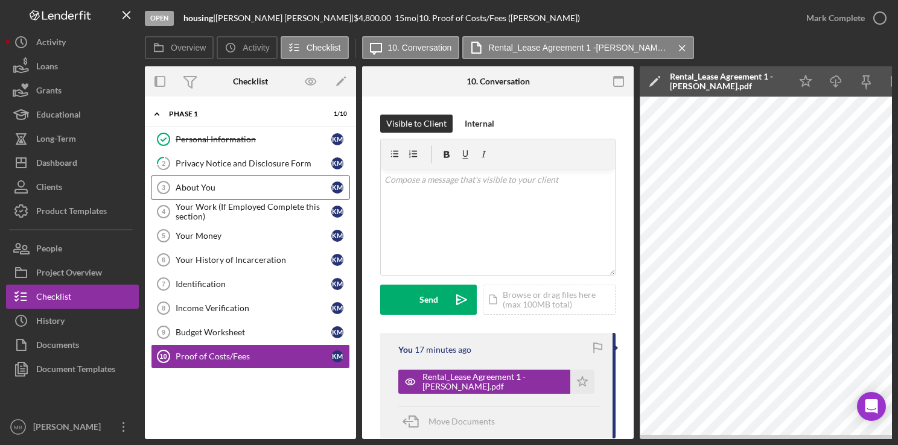
click at [244, 180] on link "About You 3 About You K M" at bounding box center [250, 188] width 199 height 24
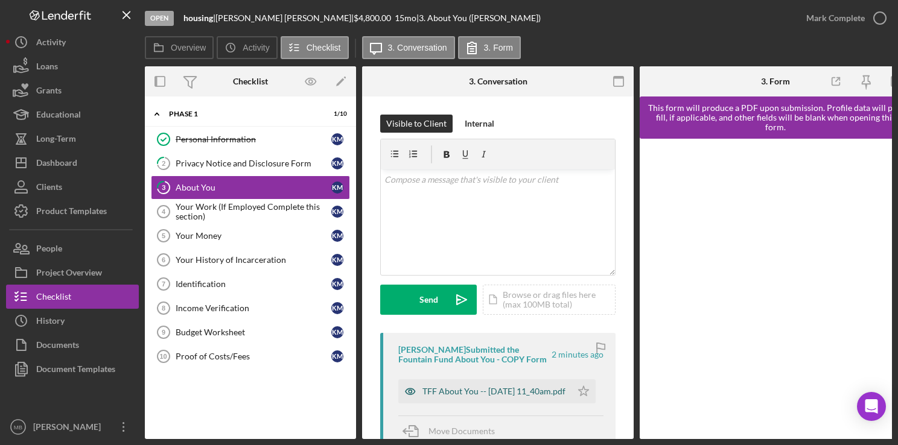
click at [461, 395] on div "TFF About You -- 2025-08-12 11_40am.pdf" at bounding box center [493, 392] width 143 height 10
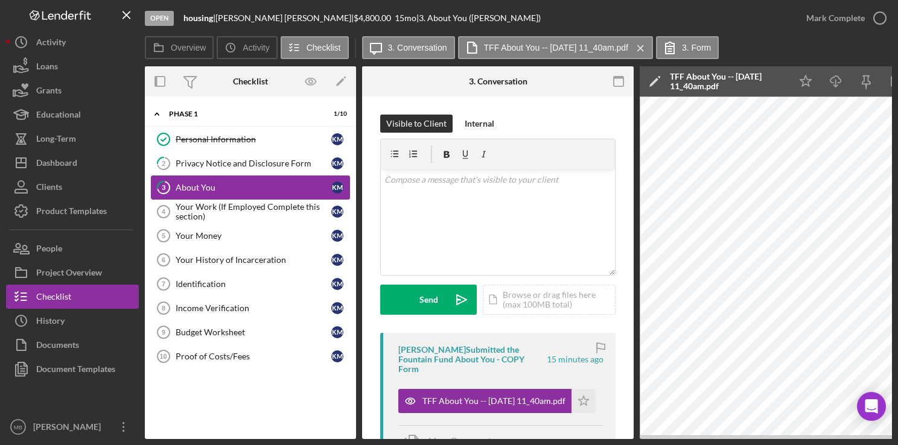
click at [224, 188] on div "About You" at bounding box center [254, 188] width 156 height 10
click at [224, 202] on div "Your Work (If Employed Complete this section)" at bounding box center [254, 211] width 156 height 19
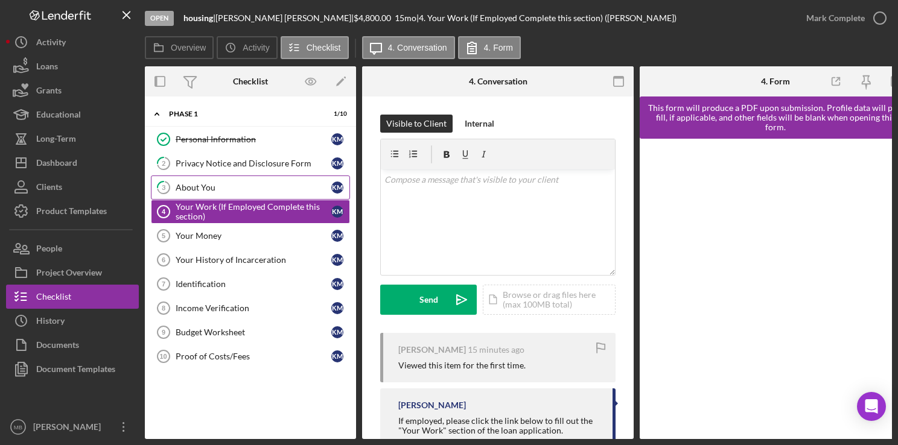
drag, startPoint x: 224, startPoint y: 202, endPoint x: 226, endPoint y: 186, distance: 16.5
click at [226, 186] on div "Personal Information Personal Information K M 2 Privacy Notice and Disclosure F…" at bounding box center [250, 250] width 211 height 247
click at [226, 186] on div "About You" at bounding box center [254, 188] width 156 height 10
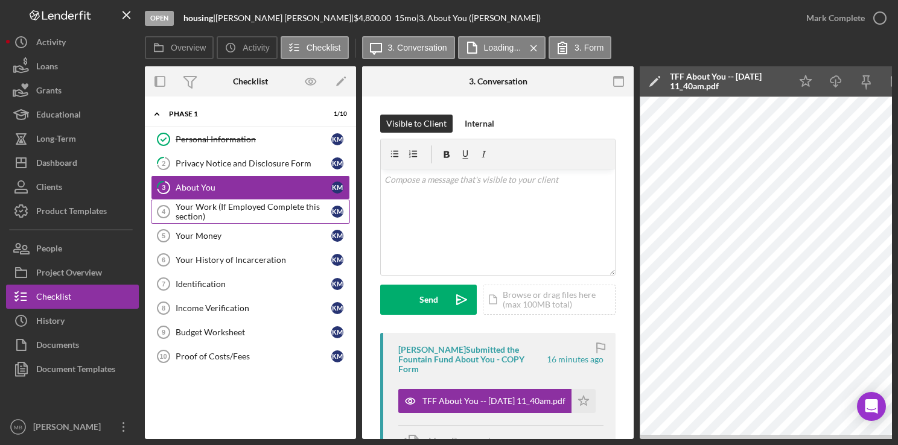
click at [228, 209] on div "Your Work (If Employed Complete this section)" at bounding box center [254, 211] width 156 height 19
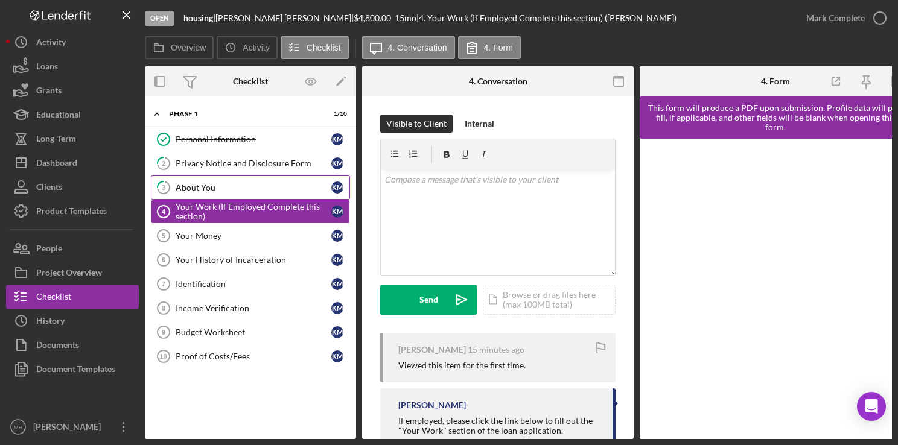
click at [222, 183] on div "About You" at bounding box center [254, 188] width 156 height 10
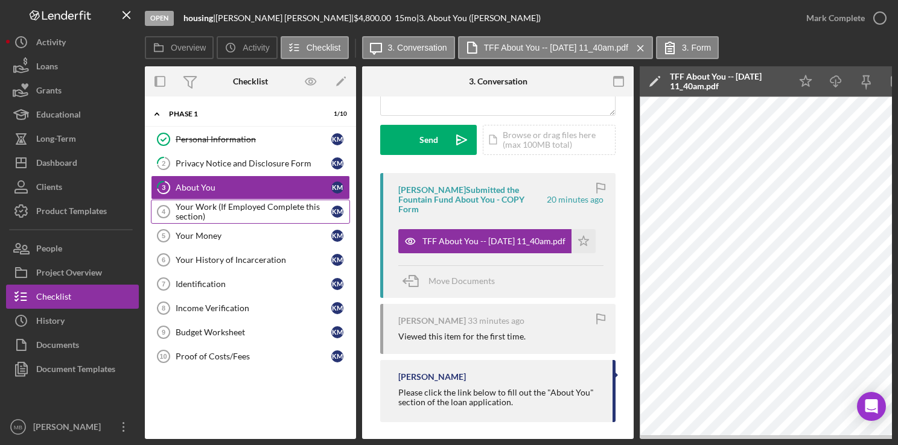
click at [244, 208] on div "Your Work (If Employed Complete this section)" at bounding box center [254, 211] width 156 height 19
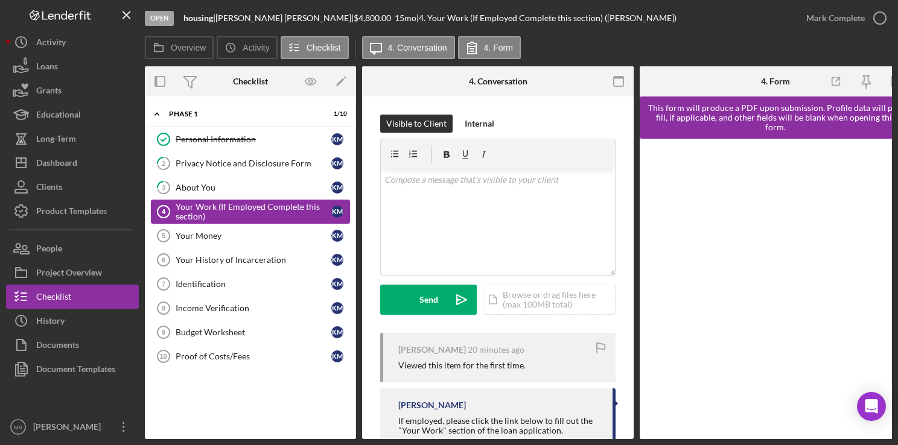
click at [251, 190] on div "About You" at bounding box center [254, 188] width 156 height 10
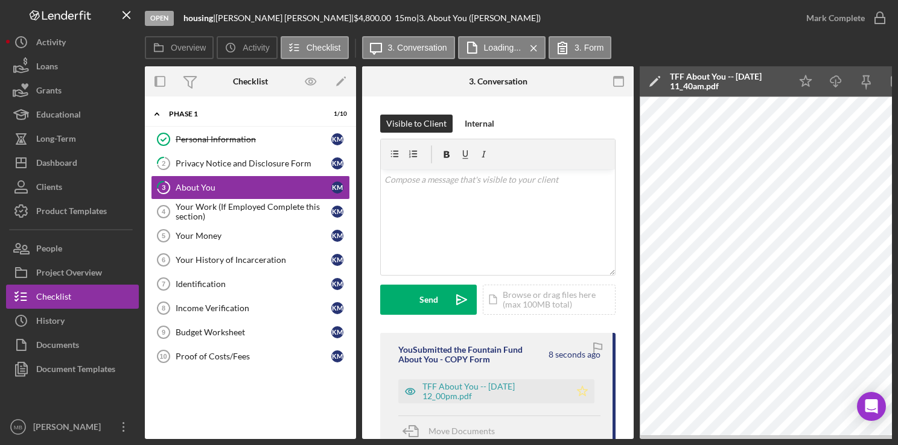
click at [584, 390] on polygon "button" at bounding box center [582, 391] width 10 height 10
click at [885, 15] on circle "button" at bounding box center [880, 18] width 12 height 12
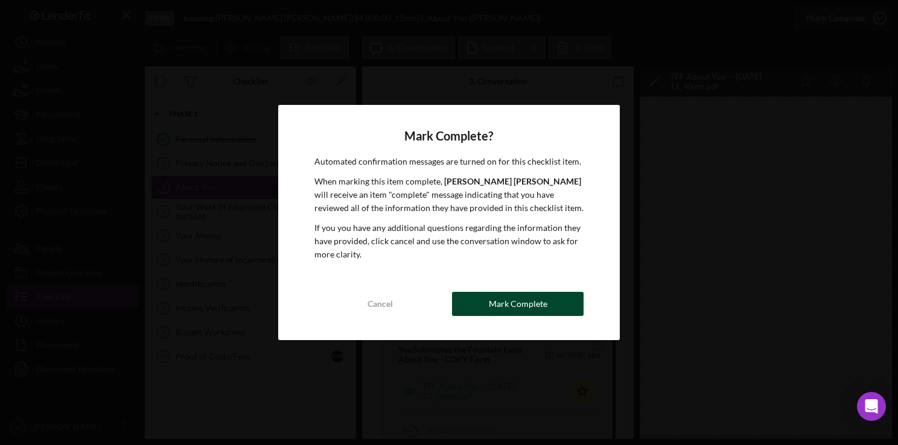
click at [527, 313] on div "Mark Complete" at bounding box center [518, 304] width 59 height 24
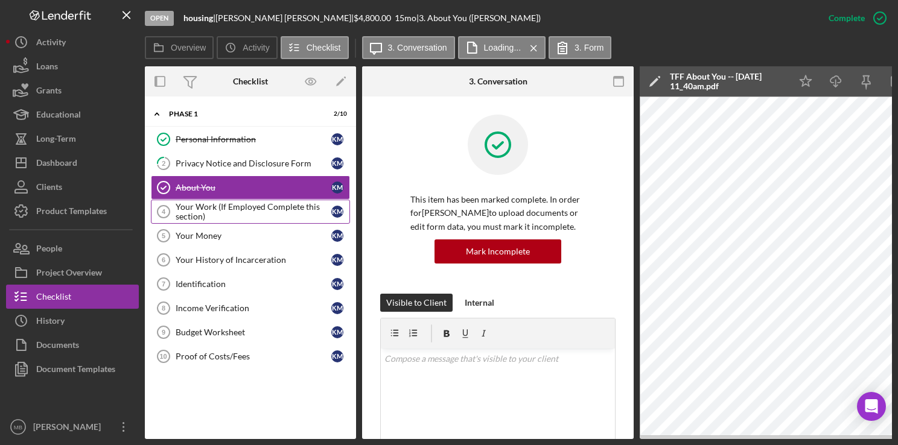
click at [236, 217] on div "Your Work (If Employed Complete this section)" at bounding box center [254, 211] width 156 height 19
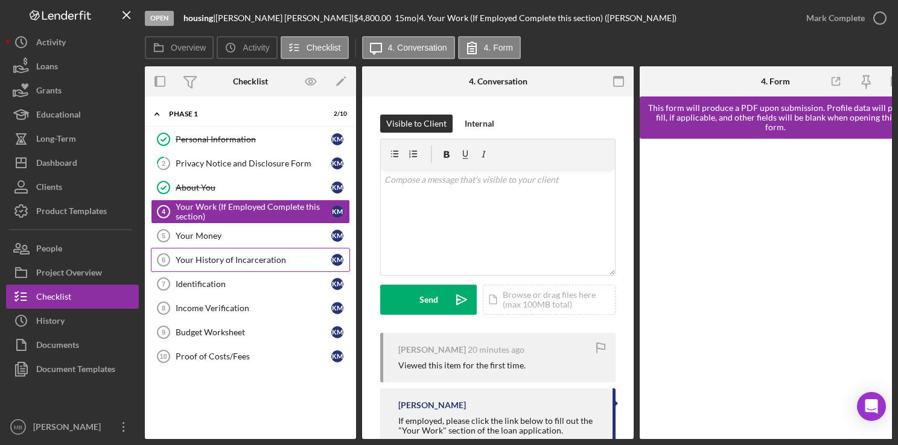
click at [233, 263] on link "Your History of Incarceration 6 Your History of Incarceration K M" at bounding box center [250, 260] width 199 height 24
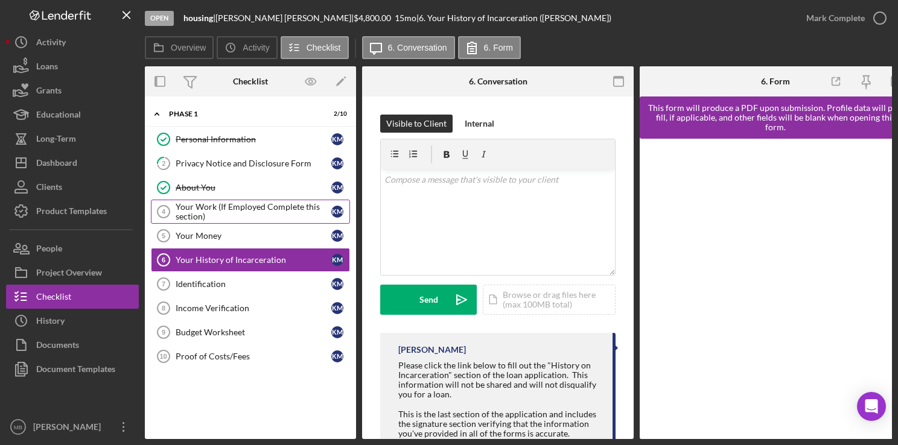
click at [259, 215] on div "Your Work (If Employed Complete this section)" at bounding box center [254, 211] width 156 height 19
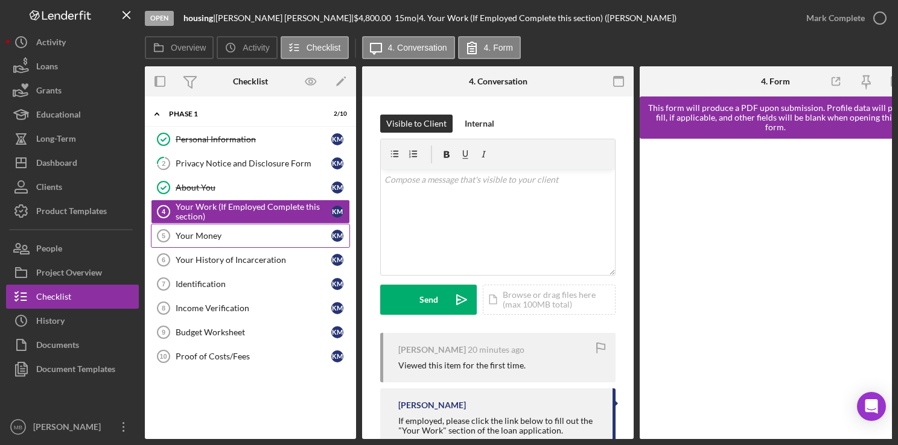
click at [188, 239] on div "Your Money" at bounding box center [254, 236] width 156 height 10
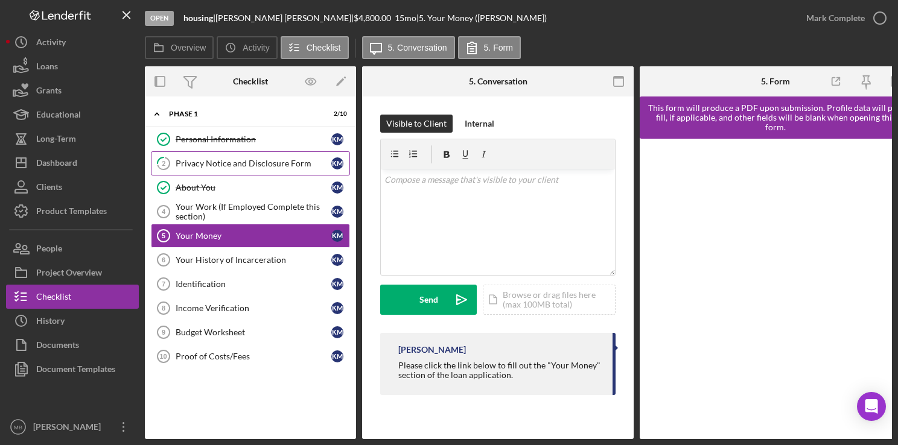
click at [242, 162] on div "Privacy Notice and Disclosure Form" at bounding box center [254, 164] width 156 height 10
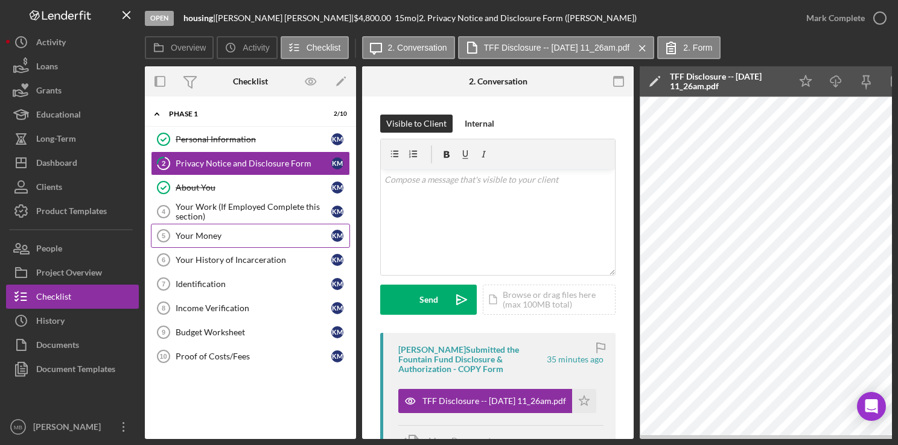
click at [241, 235] on div "Your Money" at bounding box center [254, 236] width 156 height 10
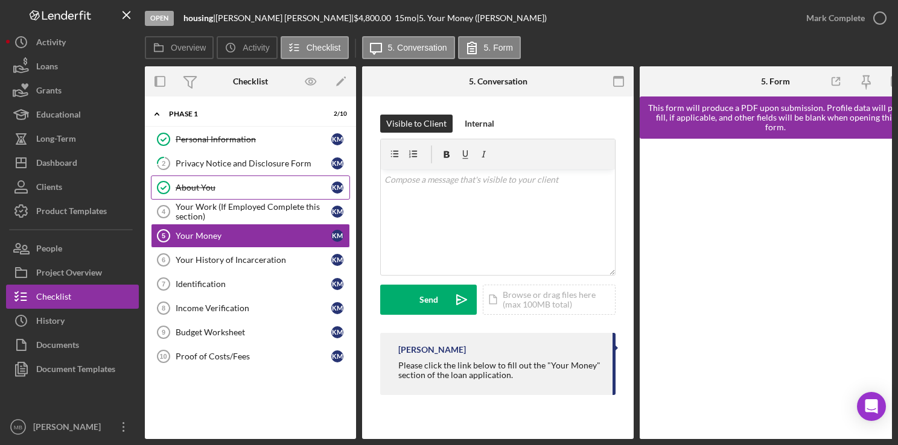
click at [241, 197] on link "About You About You K M" at bounding box center [250, 188] width 199 height 24
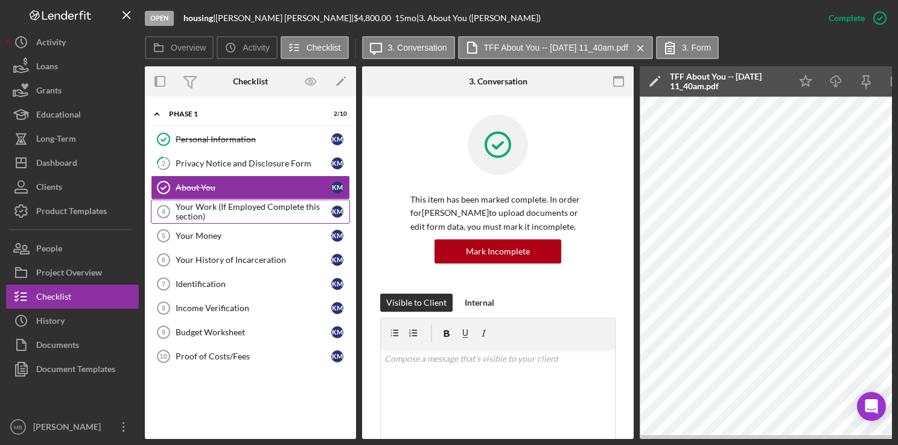
click at [241, 202] on div "Your Work (If Employed Complete this section)" at bounding box center [254, 211] width 156 height 19
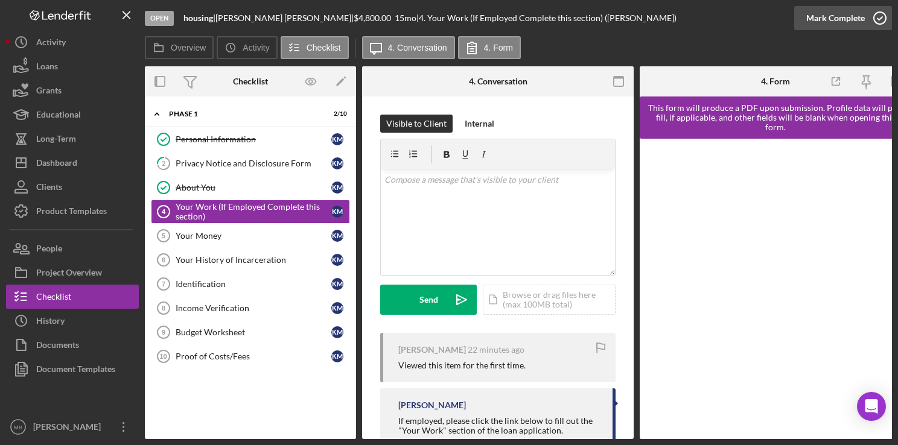
click at [882, 24] on circle "button" at bounding box center [880, 18] width 12 height 12
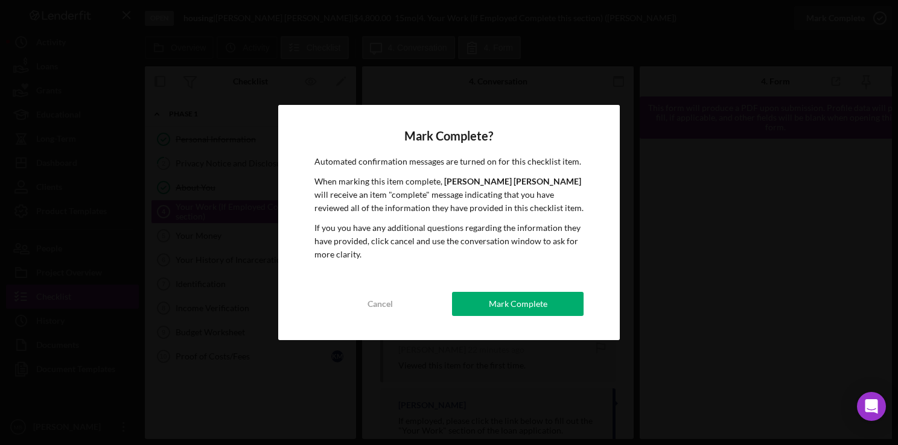
click at [527, 302] on div "Mark Complete" at bounding box center [518, 304] width 59 height 24
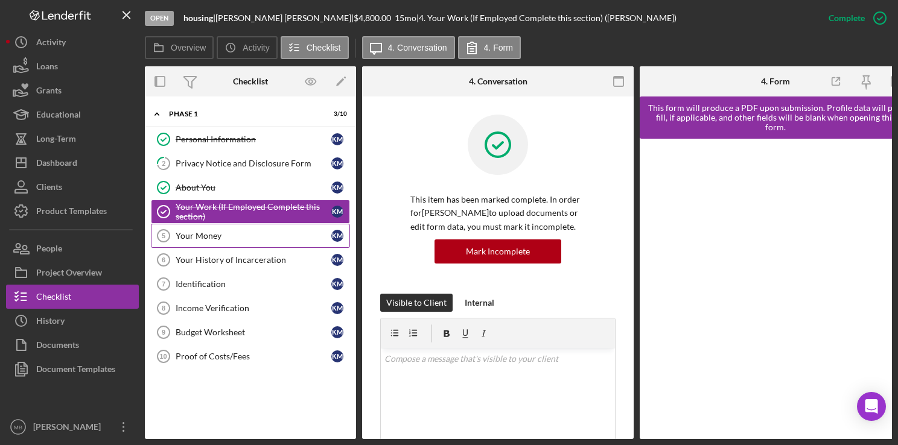
click at [197, 241] on link "Your Money 5 Your Money K M" at bounding box center [250, 236] width 199 height 24
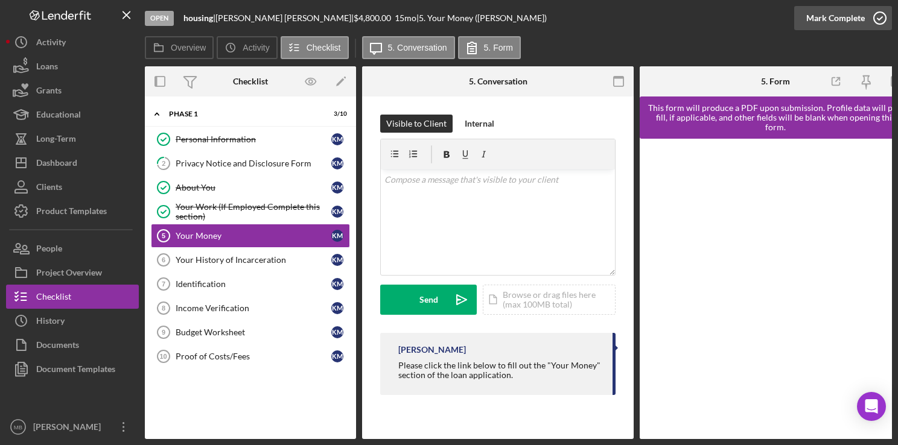
click at [877, 20] on icon "button" at bounding box center [880, 18] width 30 height 30
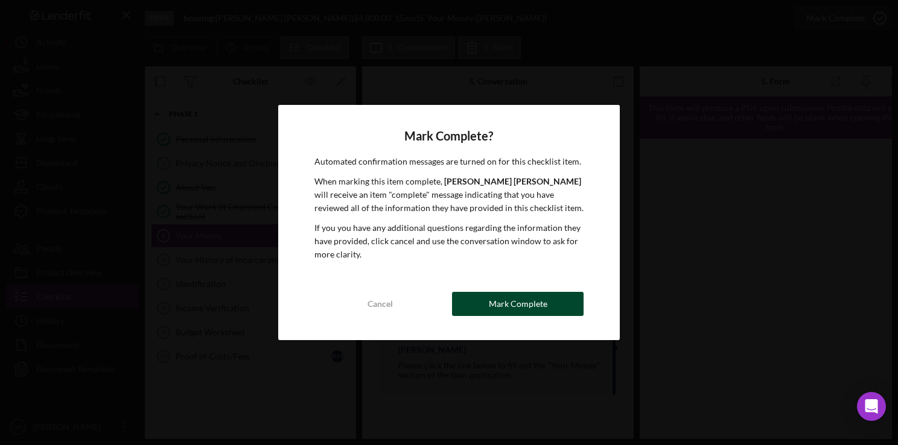
click at [531, 311] on div "Mark Complete" at bounding box center [518, 304] width 59 height 24
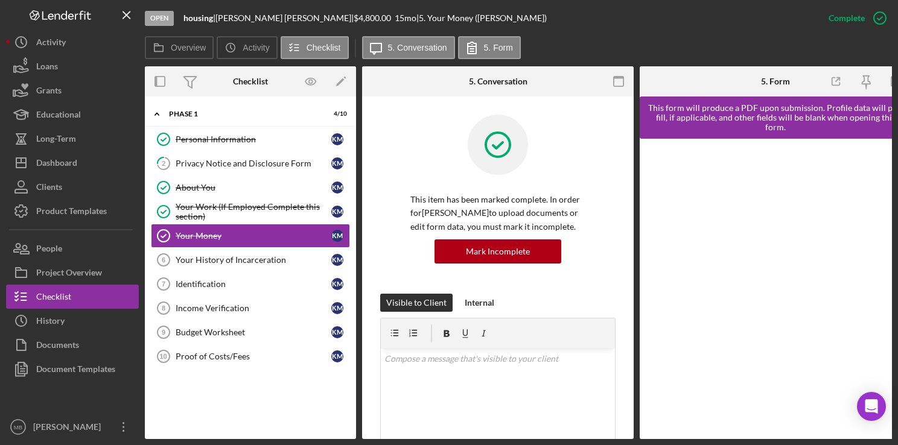
click at [232, 267] on link "Your History of Incarceration 6 Your History of Incarceration K M" at bounding box center [250, 260] width 199 height 24
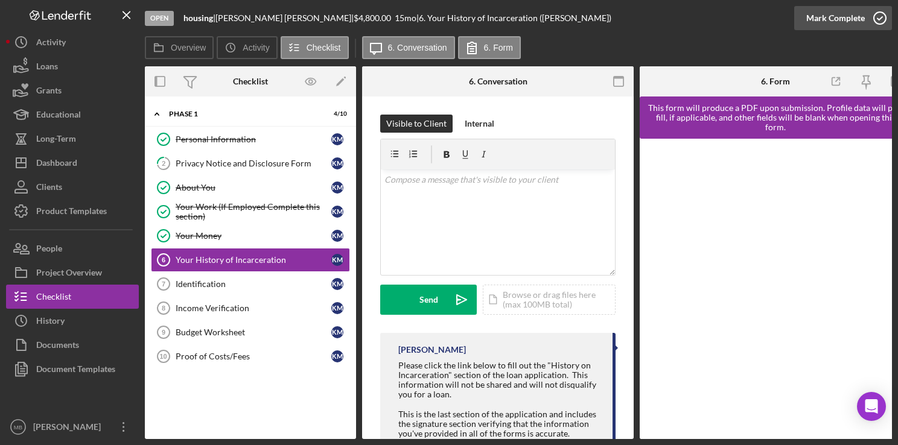
click at [879, 17] on icon "button" at bounding box center [880, 18] width 30 height 30
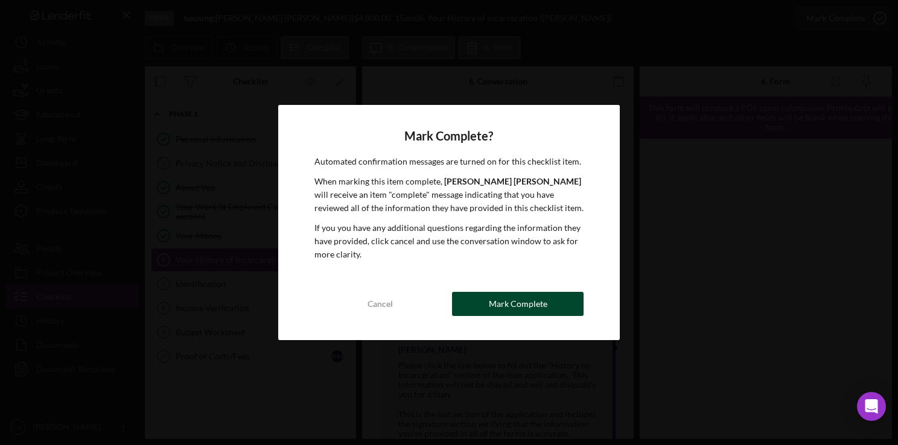
click at [523, 306] on div "Mark Complete" at bounding box center [518, 304] width 59 height 24
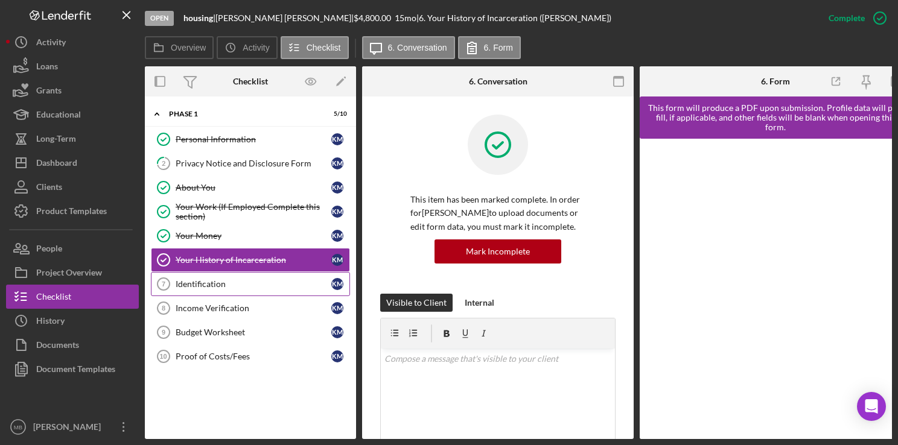
click at [197, 287] on div "Identification" at bounding box center [254, 284] width 156 height 10
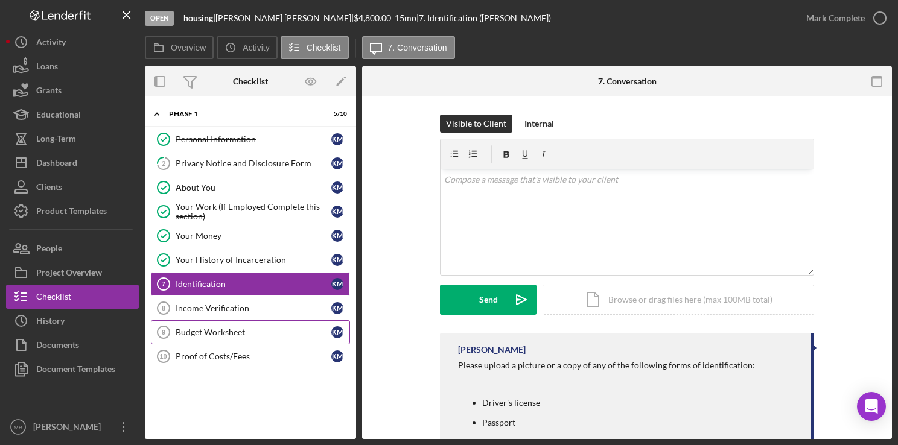
click at [183, 338] on link "Budget Worksheet 9 Budget Worksheet K M" at bounding box center [250, 332] width 199 height 24
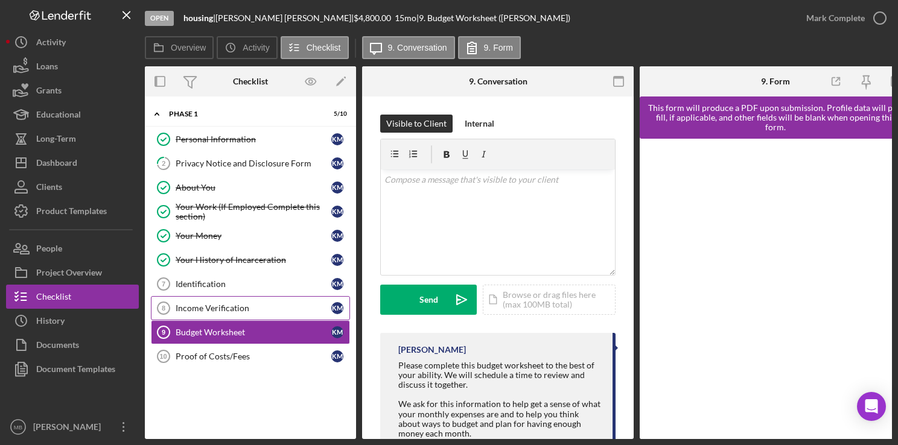
click at [188, 316] on link "Income Verification 8 Income Verification K M" at bounding box center [250, 308] width 199 height 24
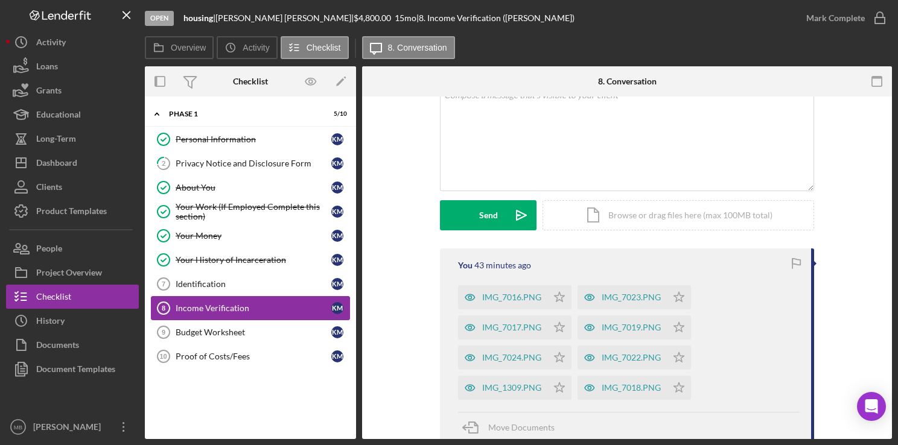
scroll to position [97, 0]
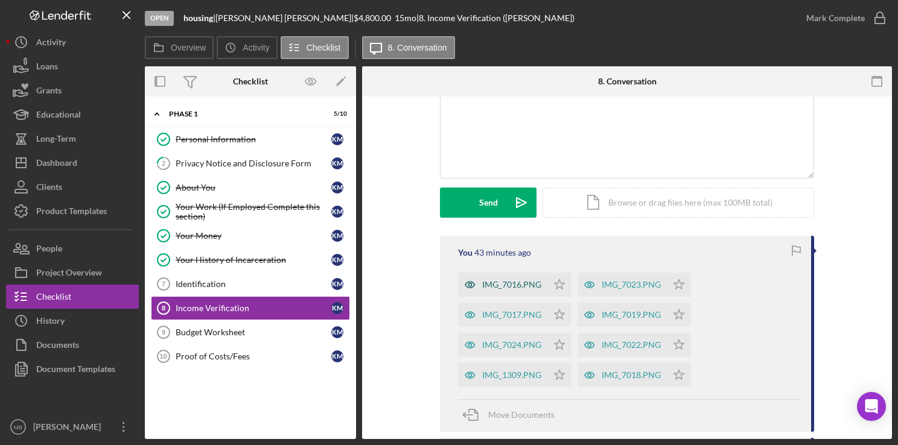
click at [531, 275] on div "IMG_7016.PNG" at bounding box center [502, 285] width 89 height 24
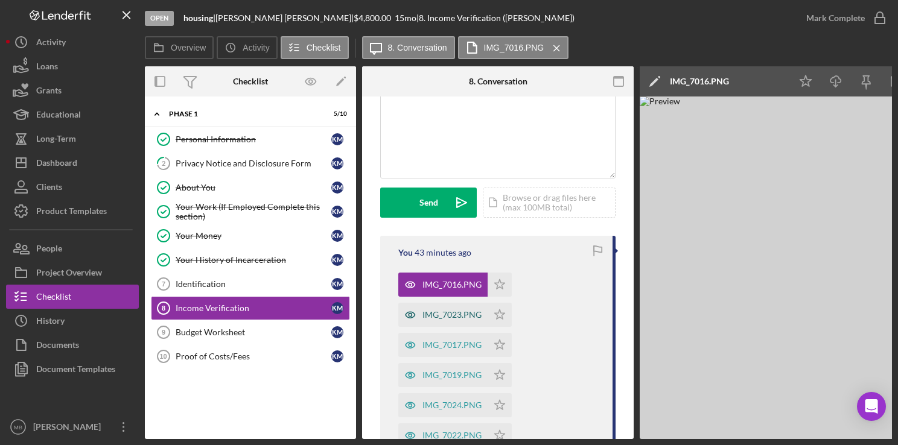
click at [459, 320] on div "IMG_7023.PNG" at bounding box center [442, 315] width 89 height 24
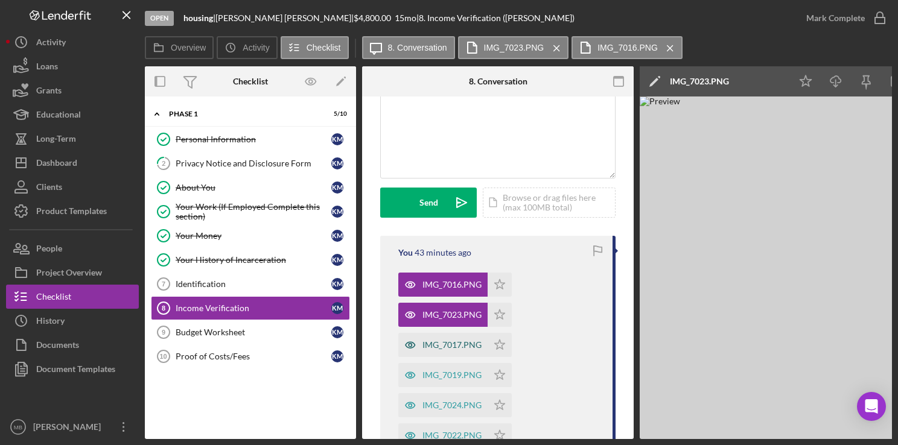
click at [456, 355] on div "IMG_7017.PNG" at bounding box center [442, 345] width 89 height 24
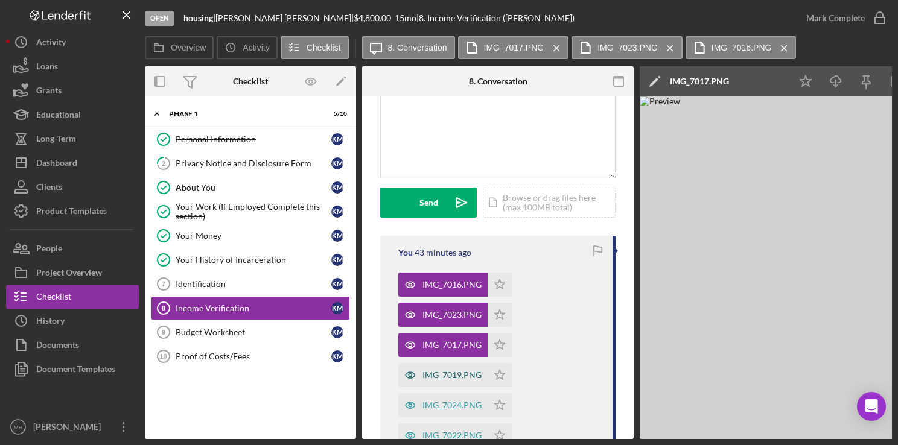
click at [460, 378] on div "IMG_7019.PNG" at bounding box center [451, 376] width 59 height 10
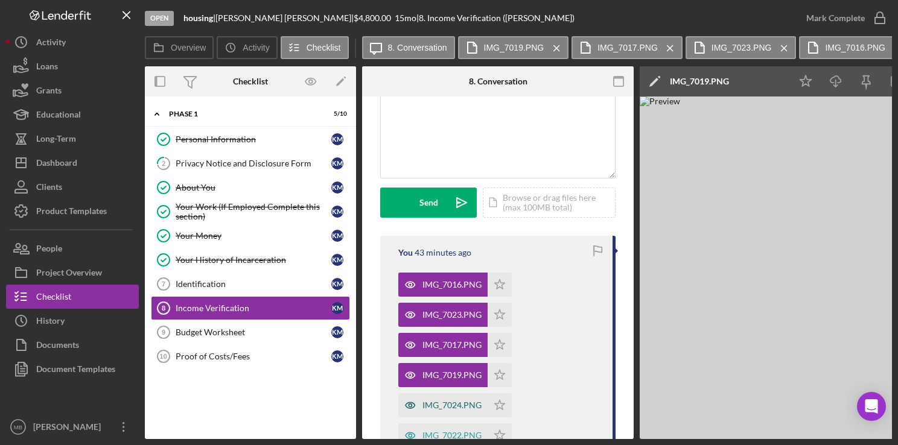
click at [452, 401] on div "IMG_7024.PNG" at bounding box center [451, 406] width 59 height 10
click at [504, 283] on icon "Icon/Star" at bounding box center [500, 285] width 24 height 24
click at [502, 321] on icon "Icon/Star" at bounding box center [500, 315] width 24 height 24
click at [497, 363] on icon "Icon/Star" at bounding box center [500, 375] width 24 height 24
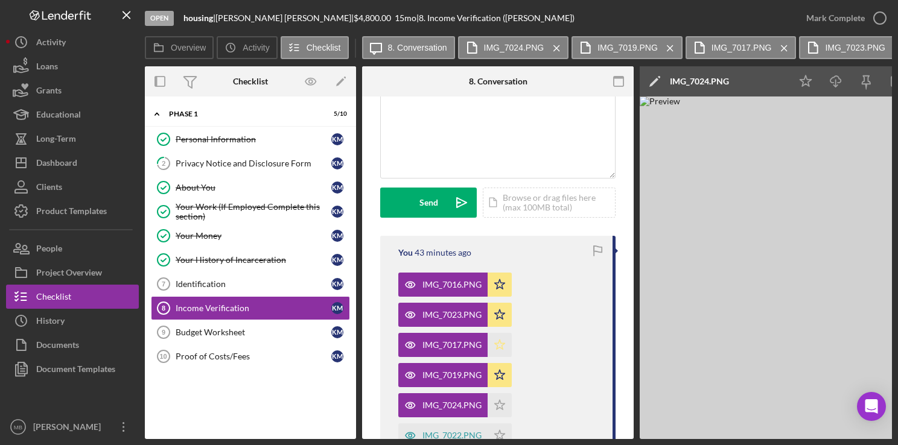
click at [500, 340] on polygon "button" at bounding box center [500, 345] width 10 height 10
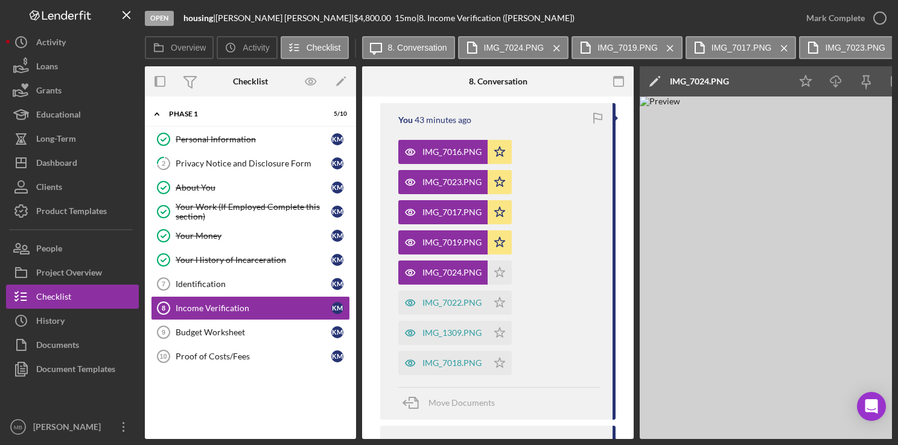
scroll to position [236, 0]
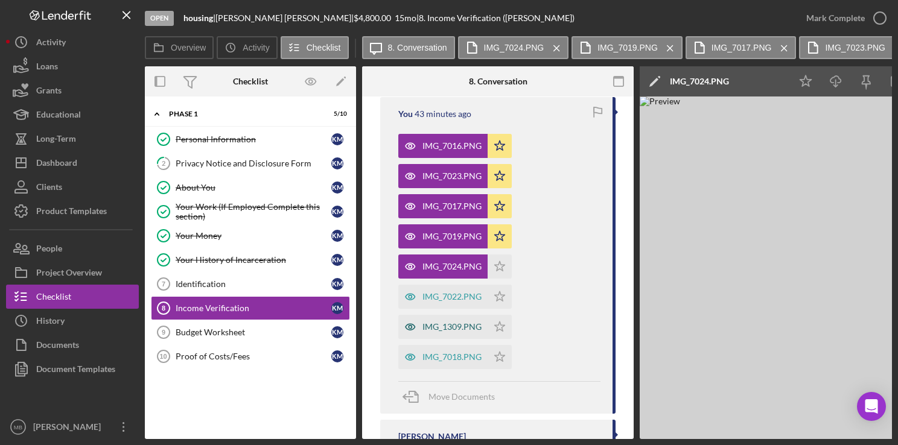
click at [436, 331] on div "IMG_1309.PNG" at bounding box center [451, 327] width 59 height 10
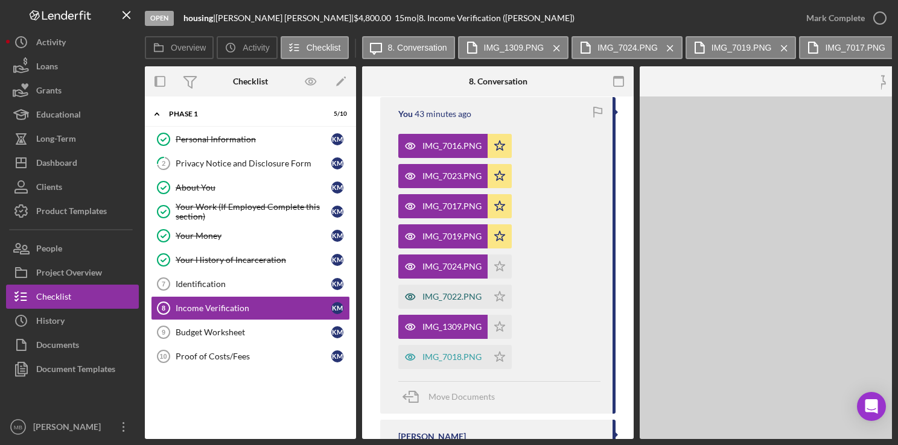
click at [443, 306] on div "IMG_7022.PNG" at bounding box center [442, 297] width 89 height 24
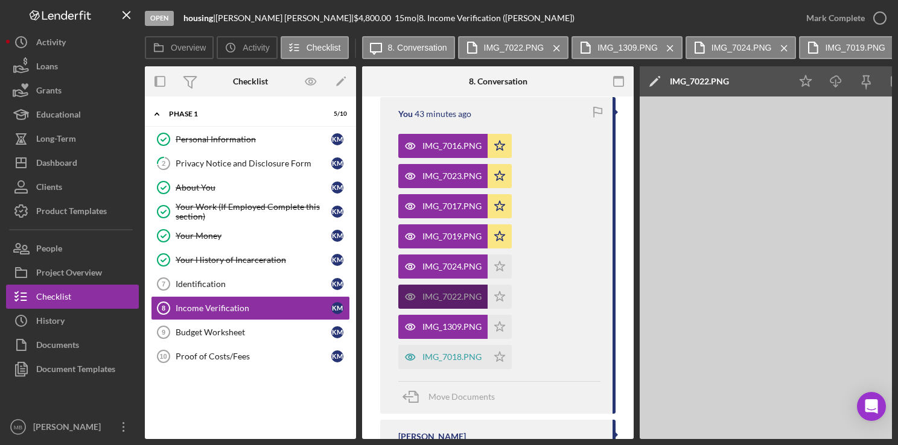
click at [442, 300] on div "IMG_7022.PNG" at bounding box center [451, 297] width 59 height 10
click at [499, 271] on polygon "button" at bounding box center [500, 266] width 10 height 10
click at [495, 276] on icon "Icon/Star" at bounding box center [500, 267] width 24 height 24
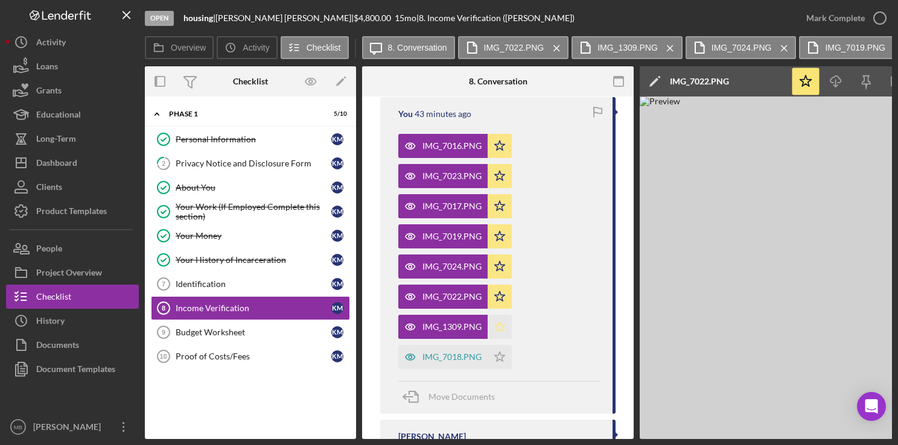
click at [498, 328] on icon "Icon/Star" at bounding box center [500, 327] width 24 height 24
click at [499, 368] on icon "Icon/Star" at bounding box center [500, 357] width 24 height 24
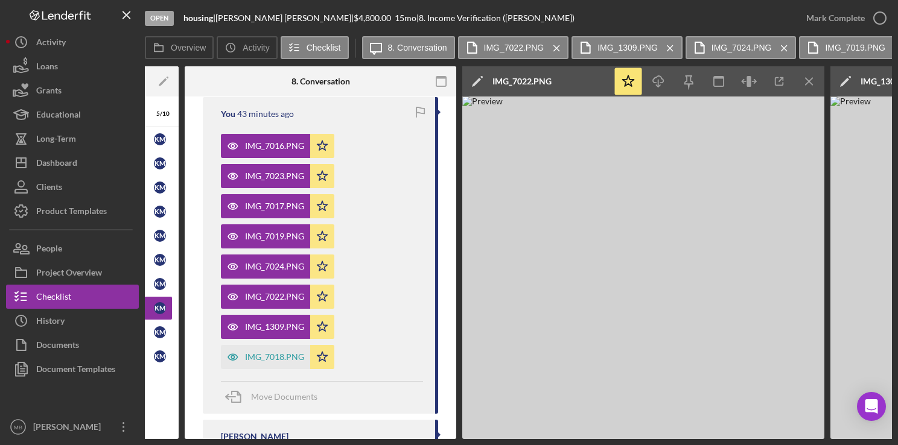
scroll to position [0, 0]
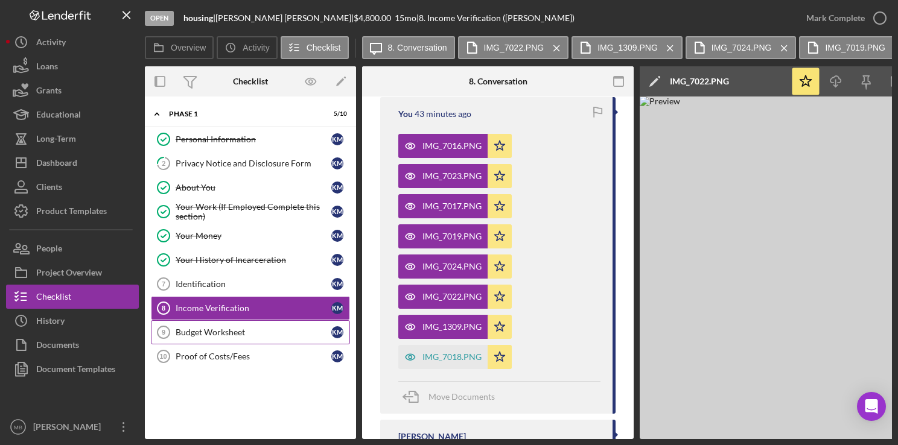
click at [179, 328] on div "Budget Worksheet" at bounding box center [254, 333] width 156 height 10
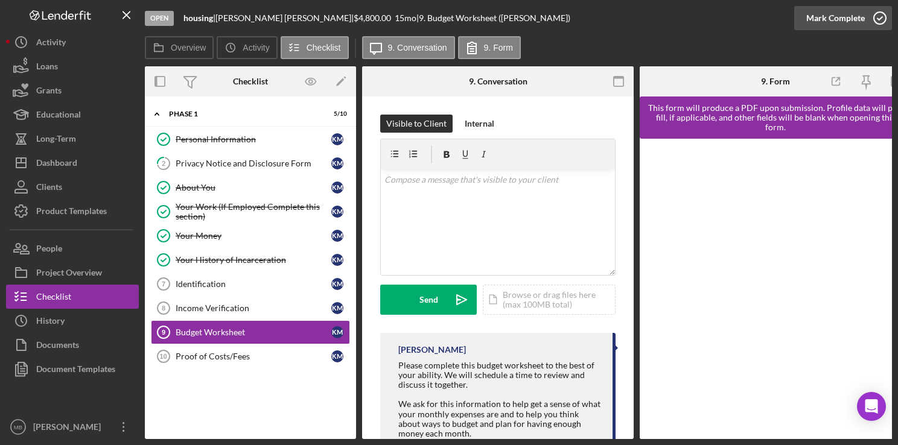
click at [880, 19] on polyline "button" at bounding box center [879, 18] width 5 height 3
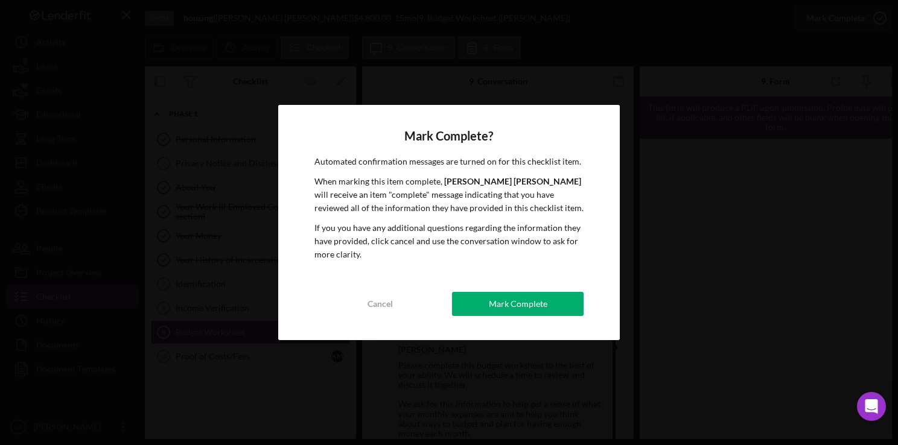
click at [518, 307] on div "Mark Complete" at bounding box center [518, 304] width 59 height 24
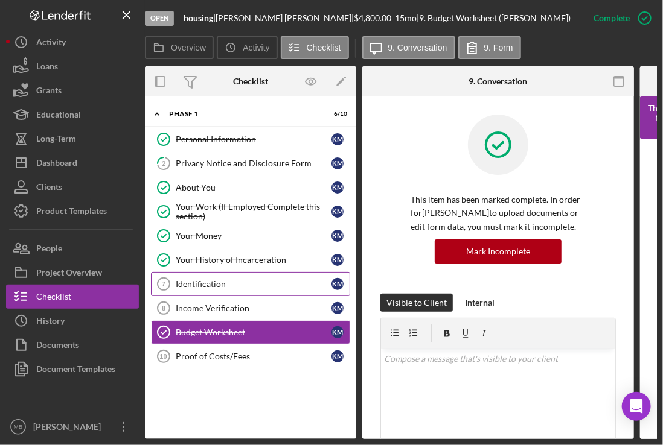
click at [243, 284] on div "Identification" at bounding box center [254, 284] width 156 height 10
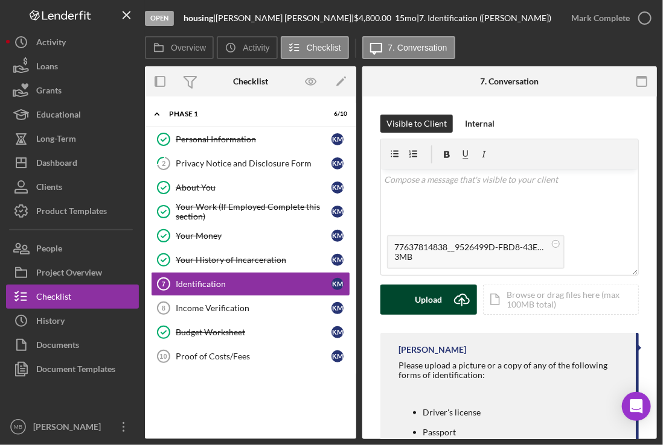
click at [448, 299] on icon "Icon/Upload" at bounding box center [462, 300] width 30 height 30
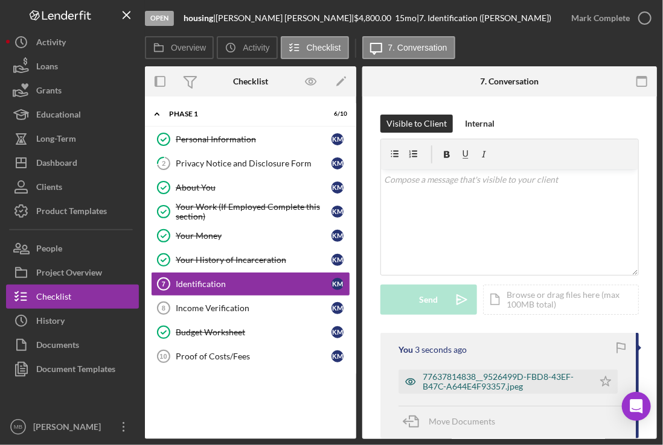
click at [472, 380] on div "77637814838__9526499D-FBD8-43EF-B47C-A644E4F93357.jpeg" at bounding box center [504, 381] width 165 height 19
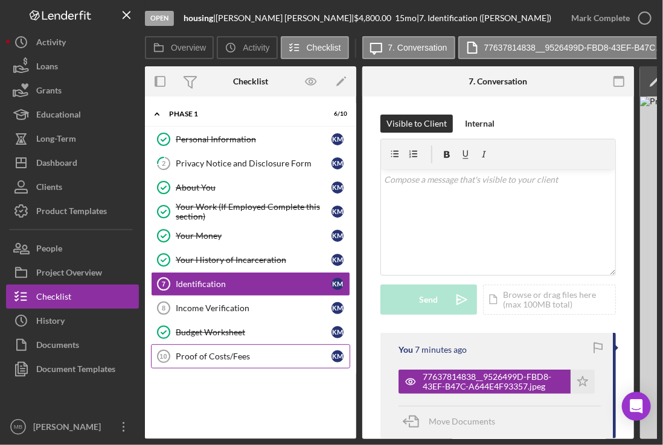
click at [241, 360] on link "Proof of Costs/Fees 10 Proof of Costs/Fees K M" at bounding box center [250, 357] width 199 height 24
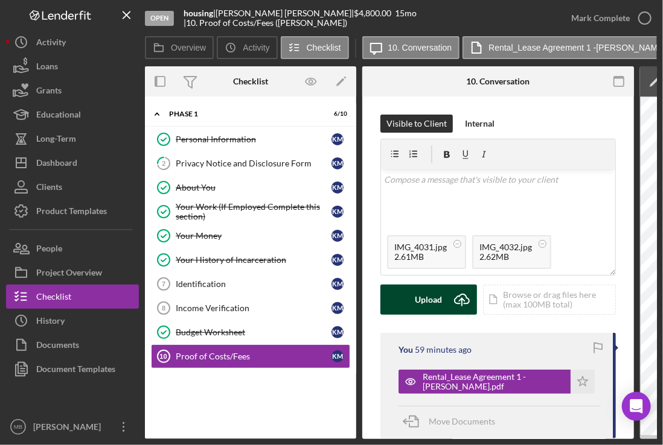
click at [456, 294] on icon "Icon/Upload" at bounding box center [462, 300] width 30 height 30
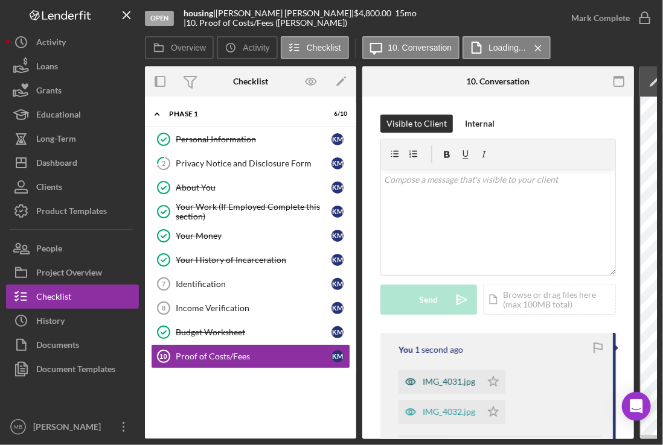
click at [442, 380] on div "IMG_4031.jpg" at bounding box center [448, 382] width 52 height 10
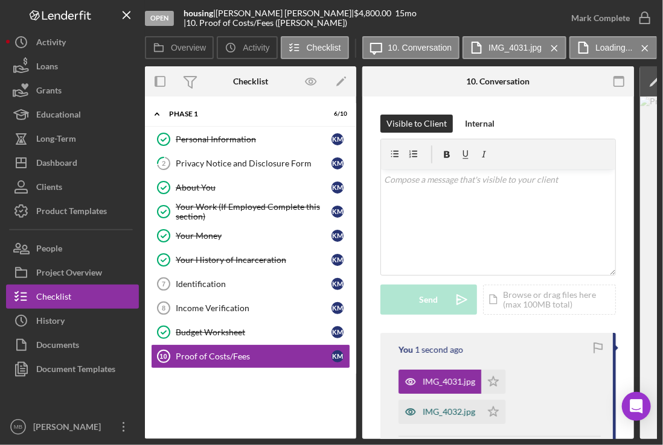
click at [445, 407] on div "IMG_4032.jpg" at bounding box center [448, 412] width 52 height 10
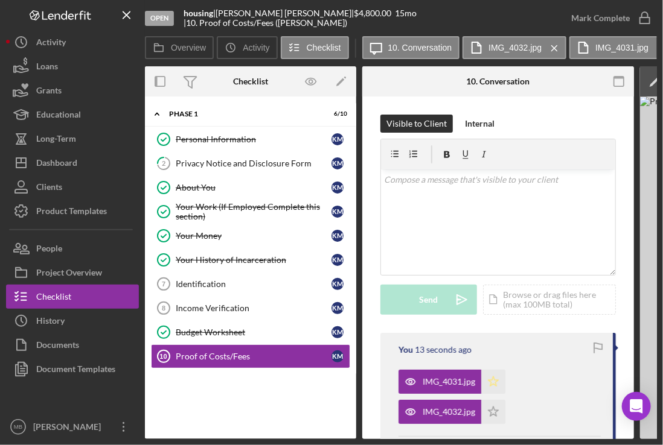
click at [490, 384] on polygon "button" at bounding box center [493, 382] width 10 height 10
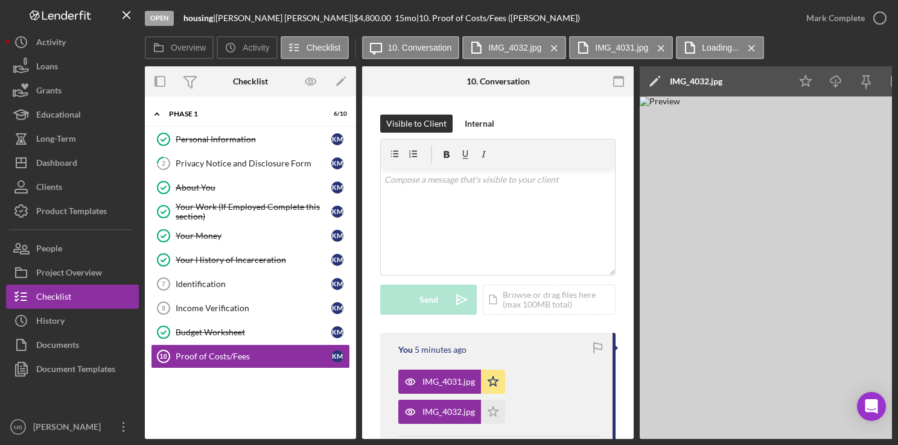
click at [0, 0] on circle "button" at bounding box center [0, 0] width 0 height 0
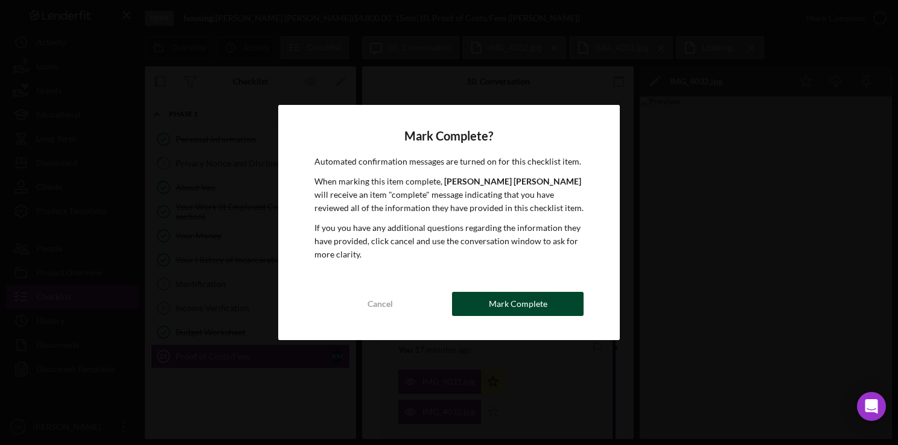
click at [528, 302] on div "Mark Complete" at bounding box center [518, 304] width 59 height 24
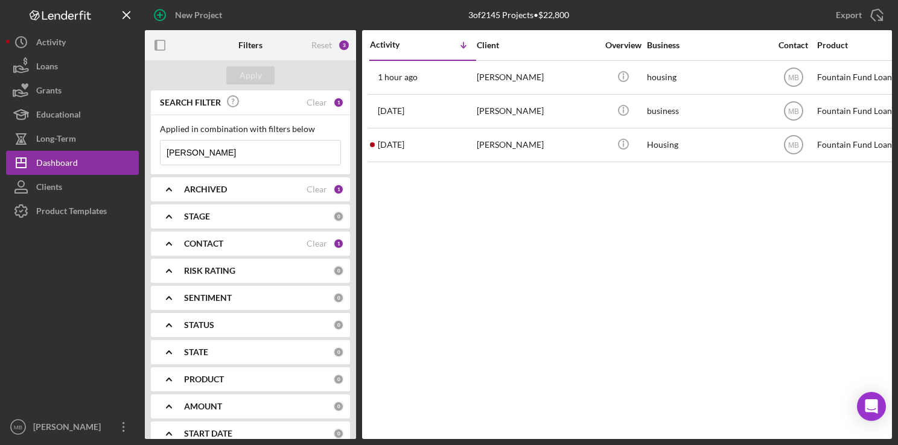
click at [266, 151] on input "[PERSON_NAME]" at bounding box center [251, 153] width 180 height 24
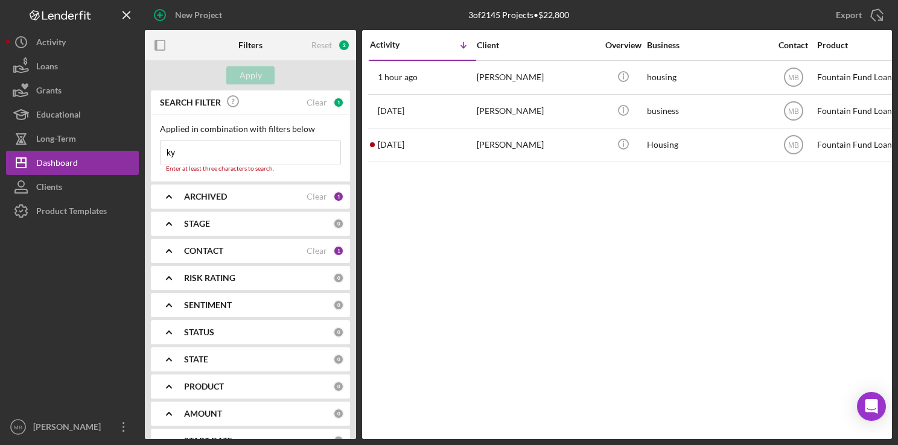
type input "k"
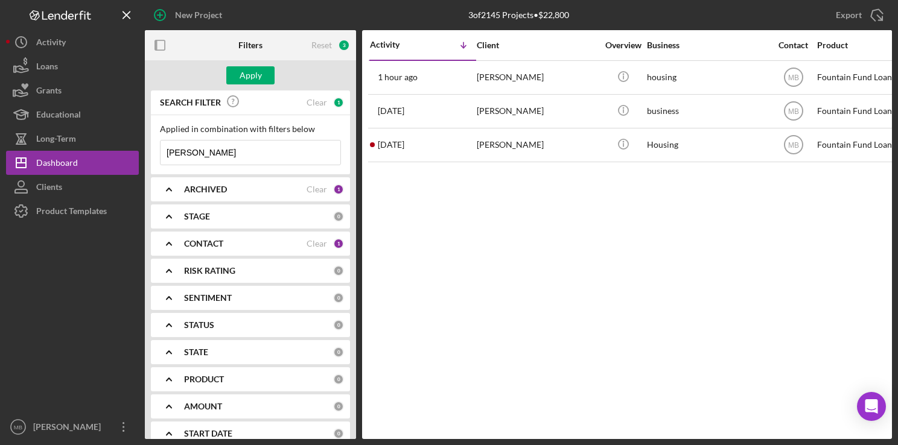
type input "CHRISTOPHER waters"
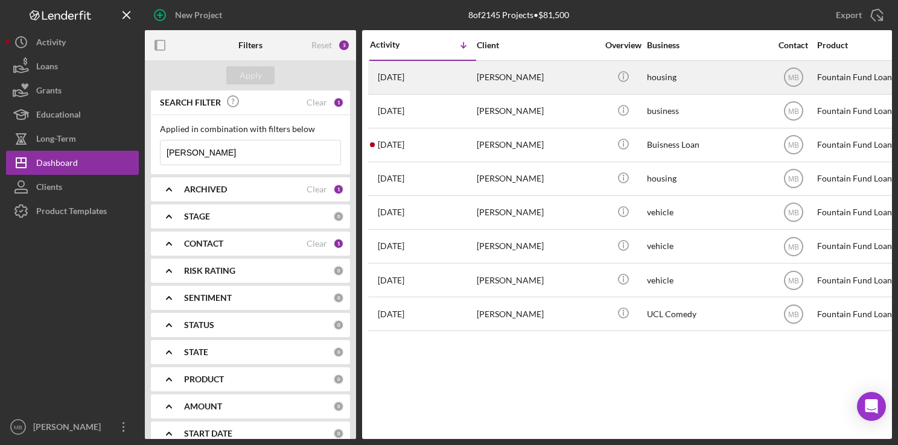
click at [485, 81] on div "christofer waters" at bounding box center [537, 78] width 121 height 32
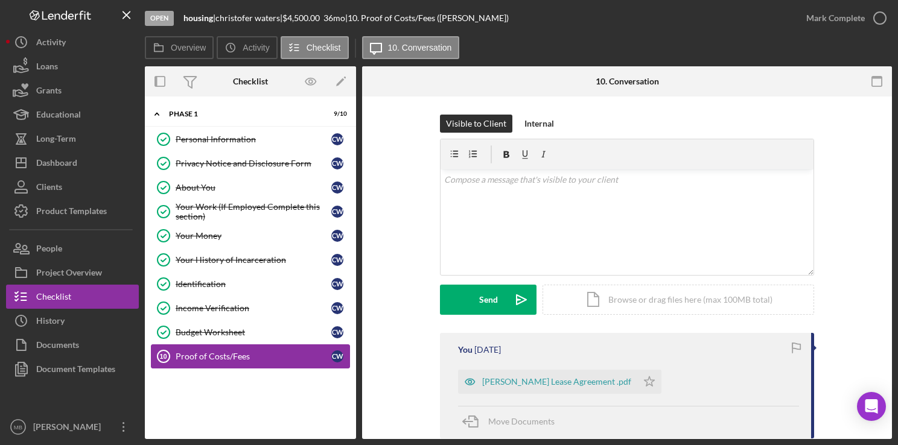
click at [220, 356] on div "Proof of Costs/Fees" at bounding box center [254, 357] width 156 height 10
click at [546, 383] on div "Christopher Waters Lease Agreement .pdf" at bounding box center [556, 382] width 149 height 10
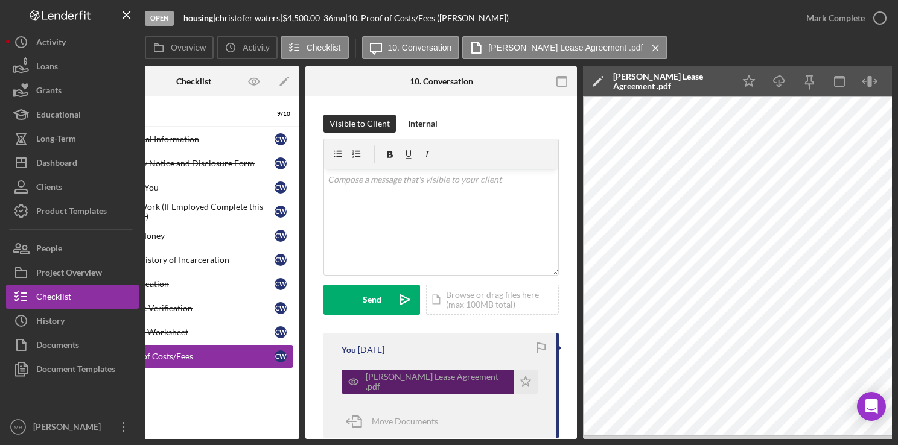
scroll to position [0, 109]
